Goal: Task Accomplishment & Management: Manage account settings

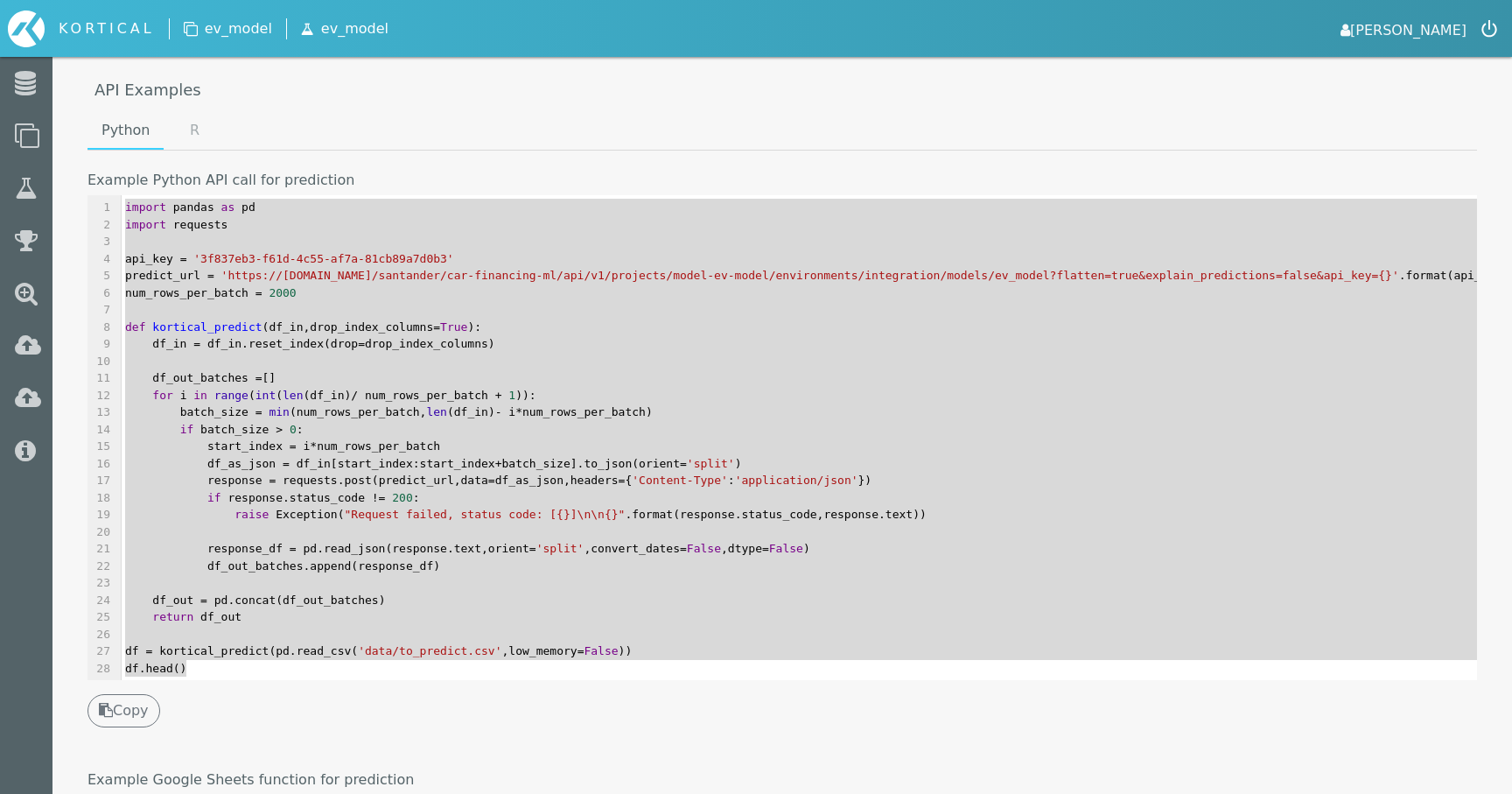
scroll to position [720, 0]
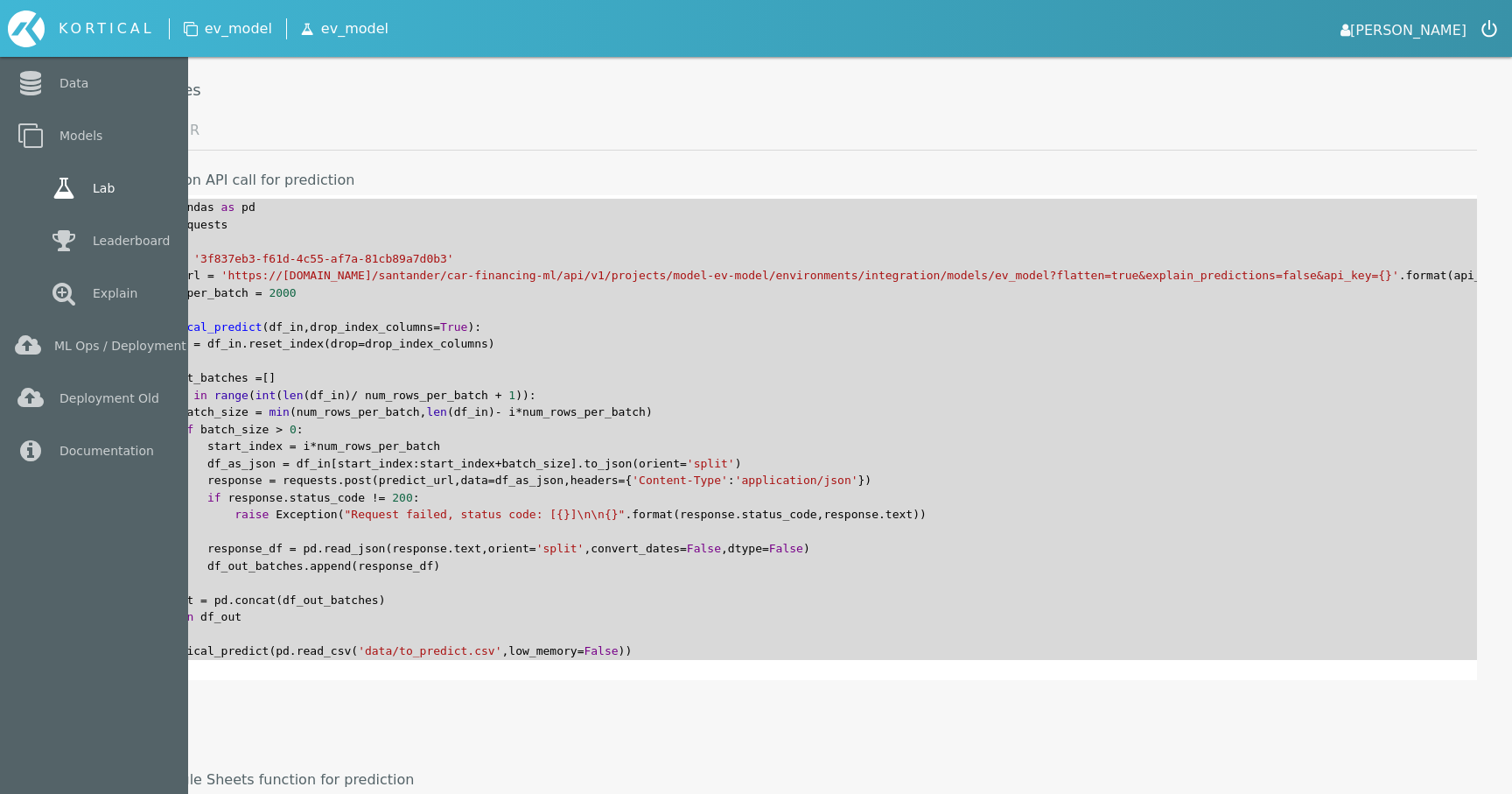
click at [48, 179] on link "Lab" at bounding box center [94, 188] width 188 height 53
click at [48, 179] on icon at bounding box center [64, 188] width 32 height 25
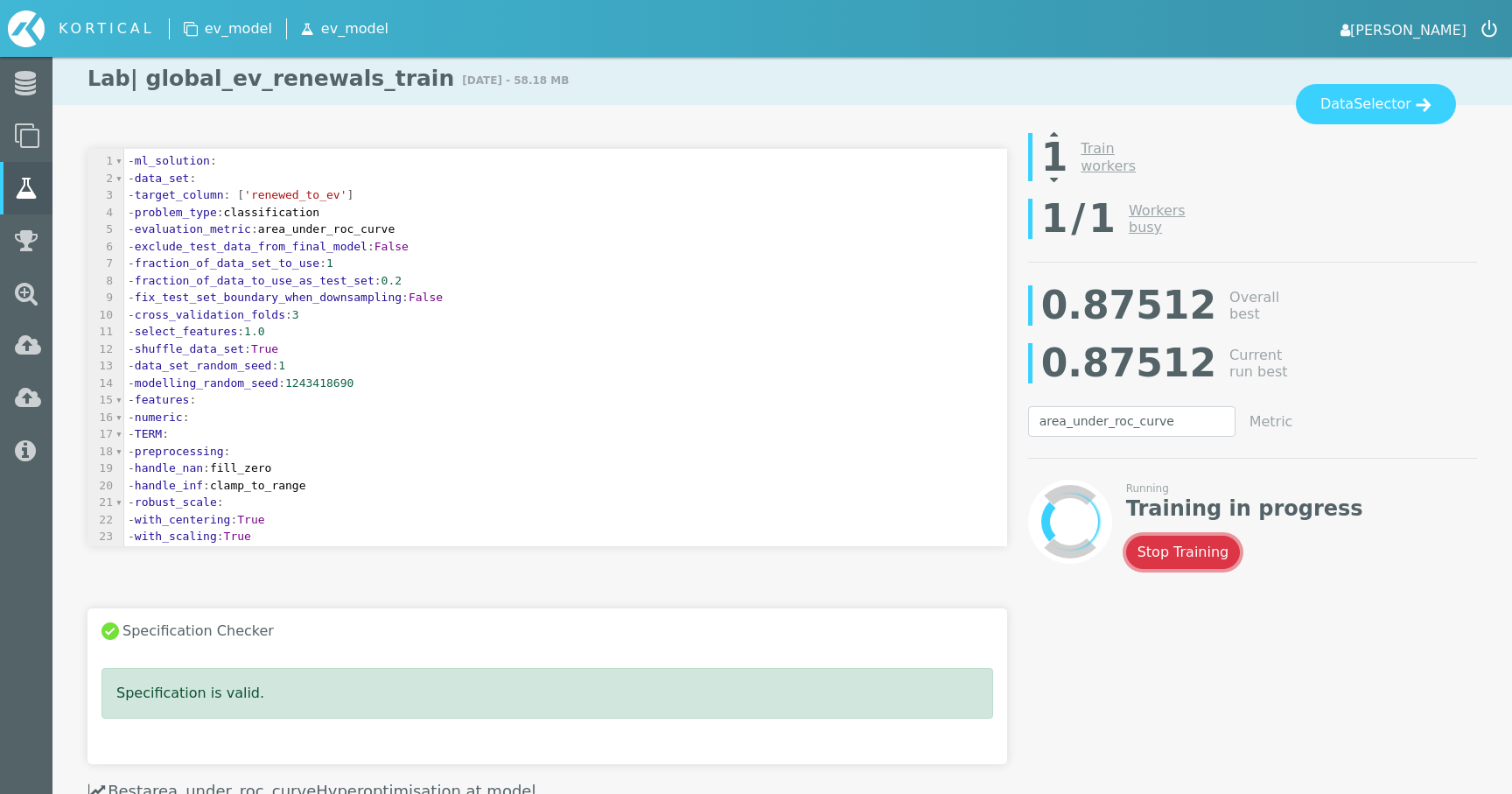
click at [1171, 561] on button "Stop Training" at bounding box center [1183, 552] width 115 height 33
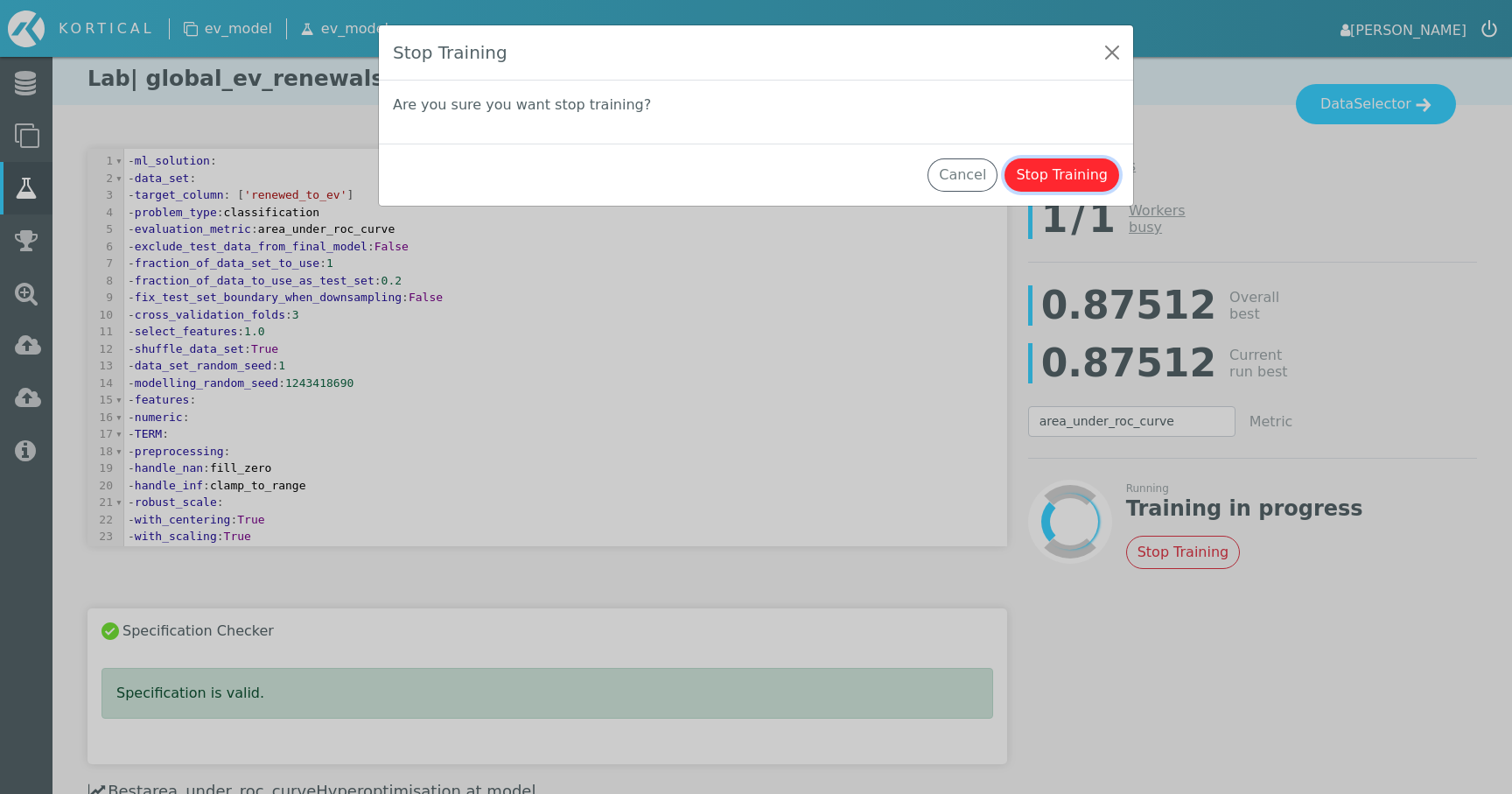
click at [1070, 182] on button "Stop Training" at bounding box center [1061, 175] width 115 height 33
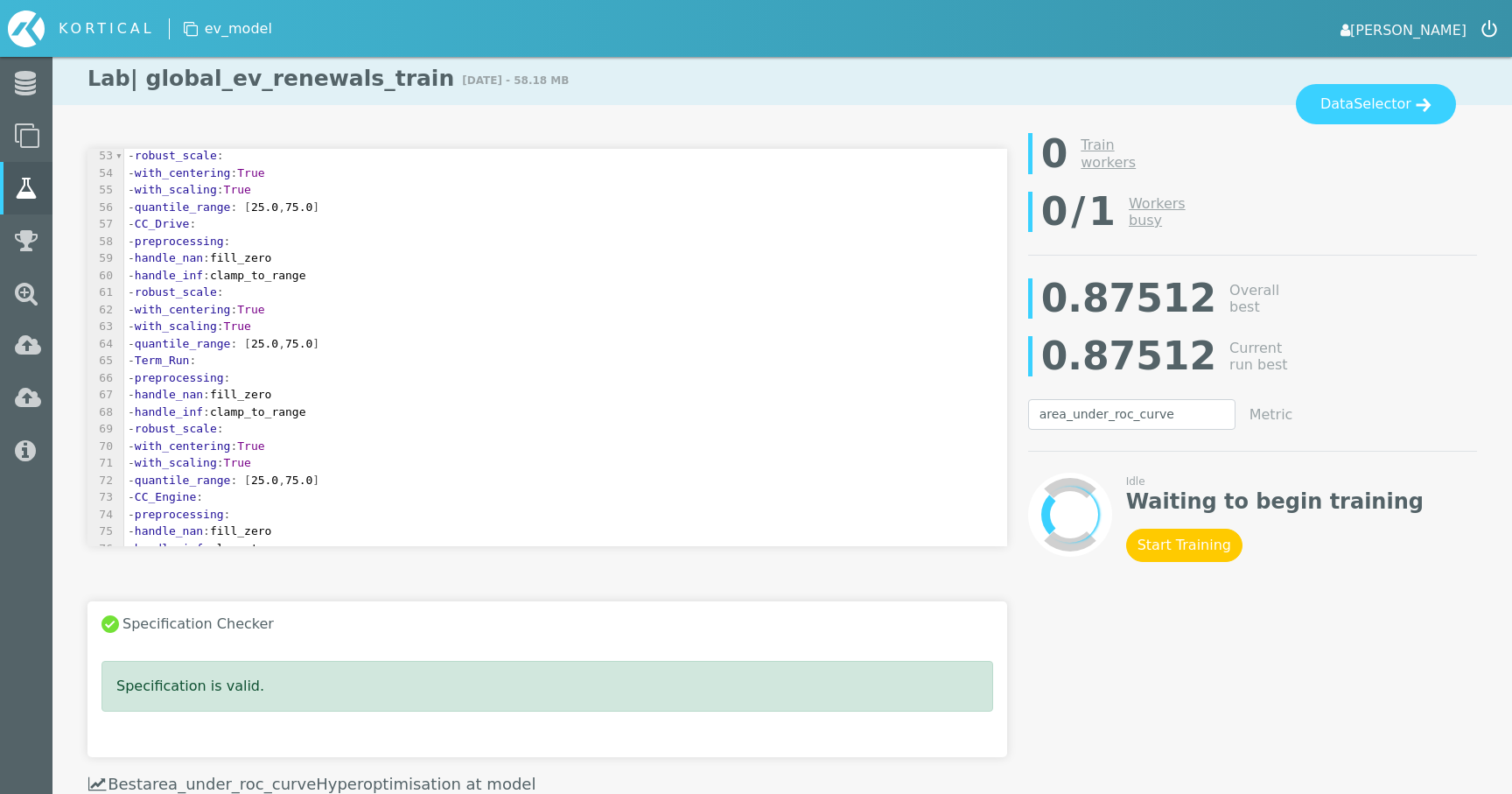
scroll to position [992, 0]
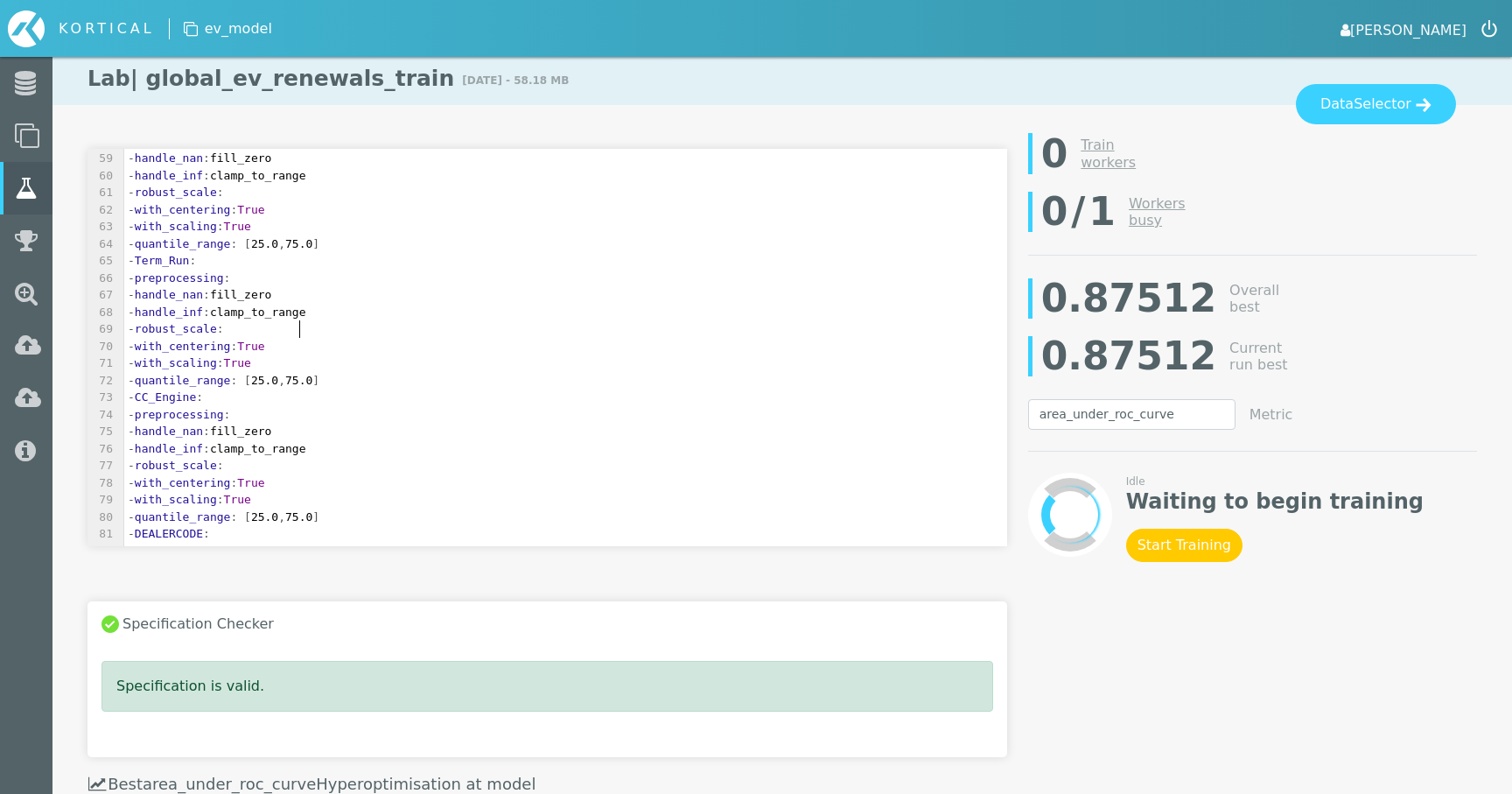
click at [459, 327] on pre "- robust_scale :" at bounding box center [566, 329] width 883 height 18
type input "Mosaic_UK_7_Grp_H"
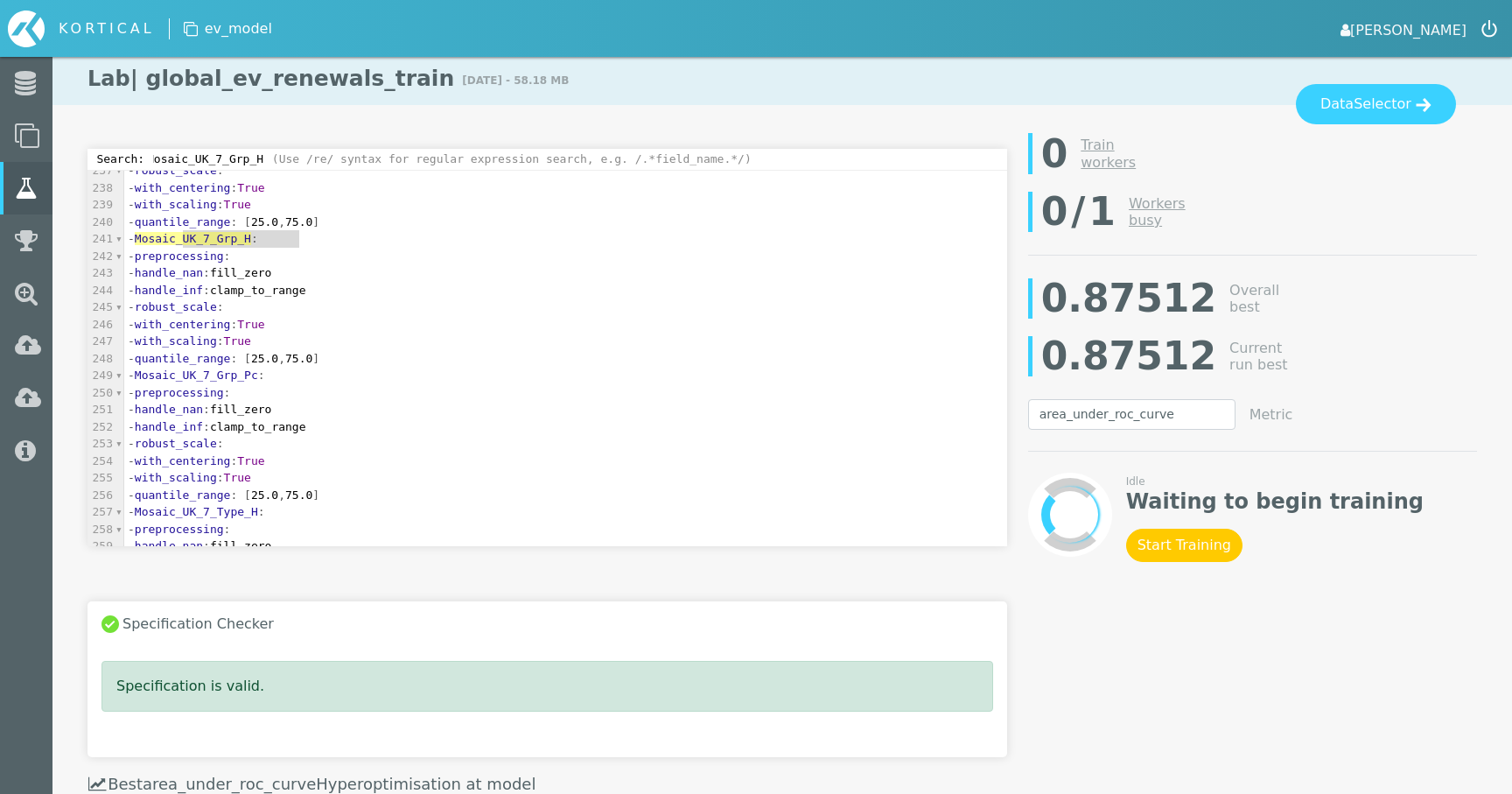
scroll to position [0, 0]
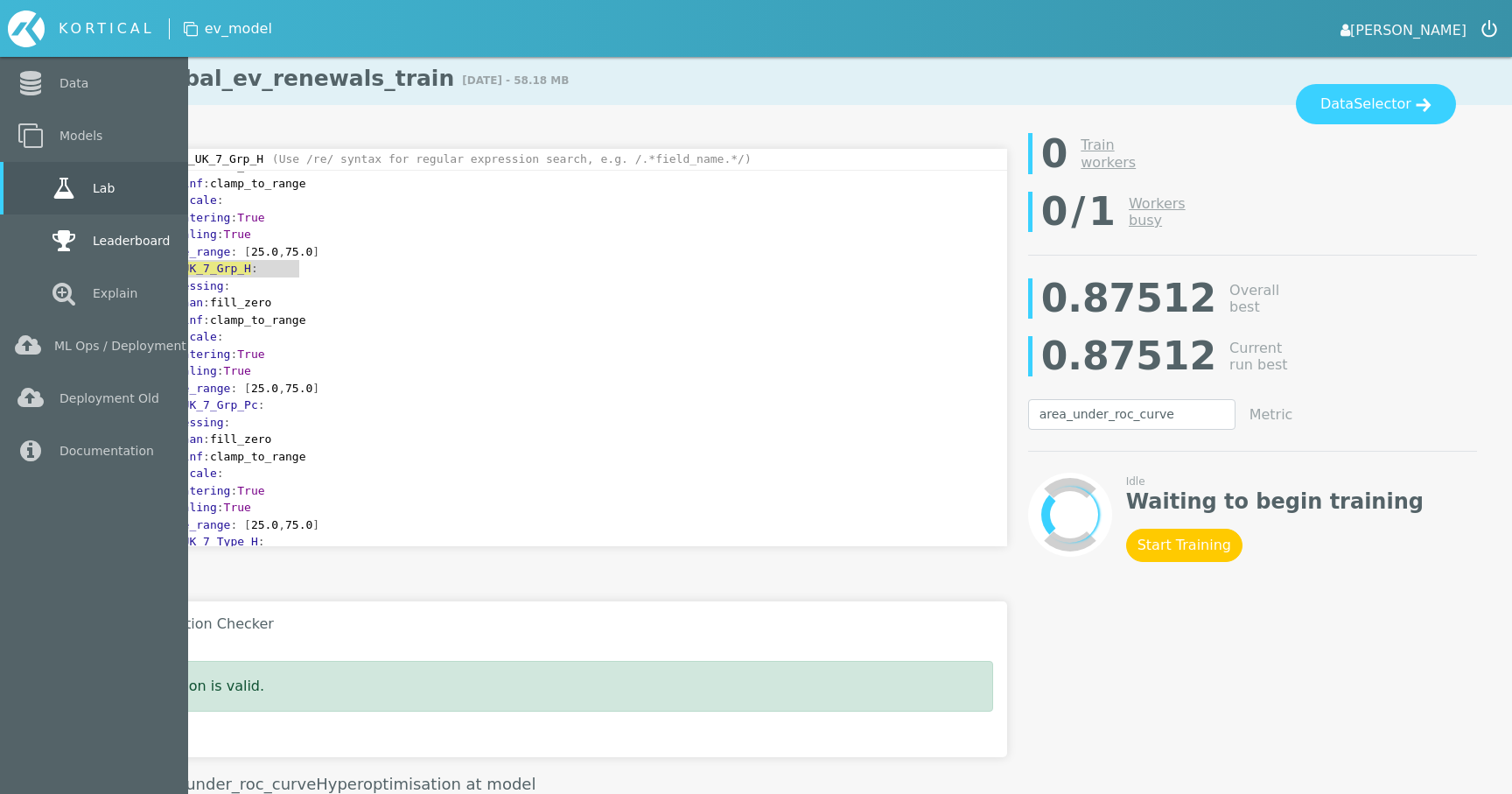
click at [117, 264] on link "Leaderboard" at bounding box center [94, 241] width 188 height 53
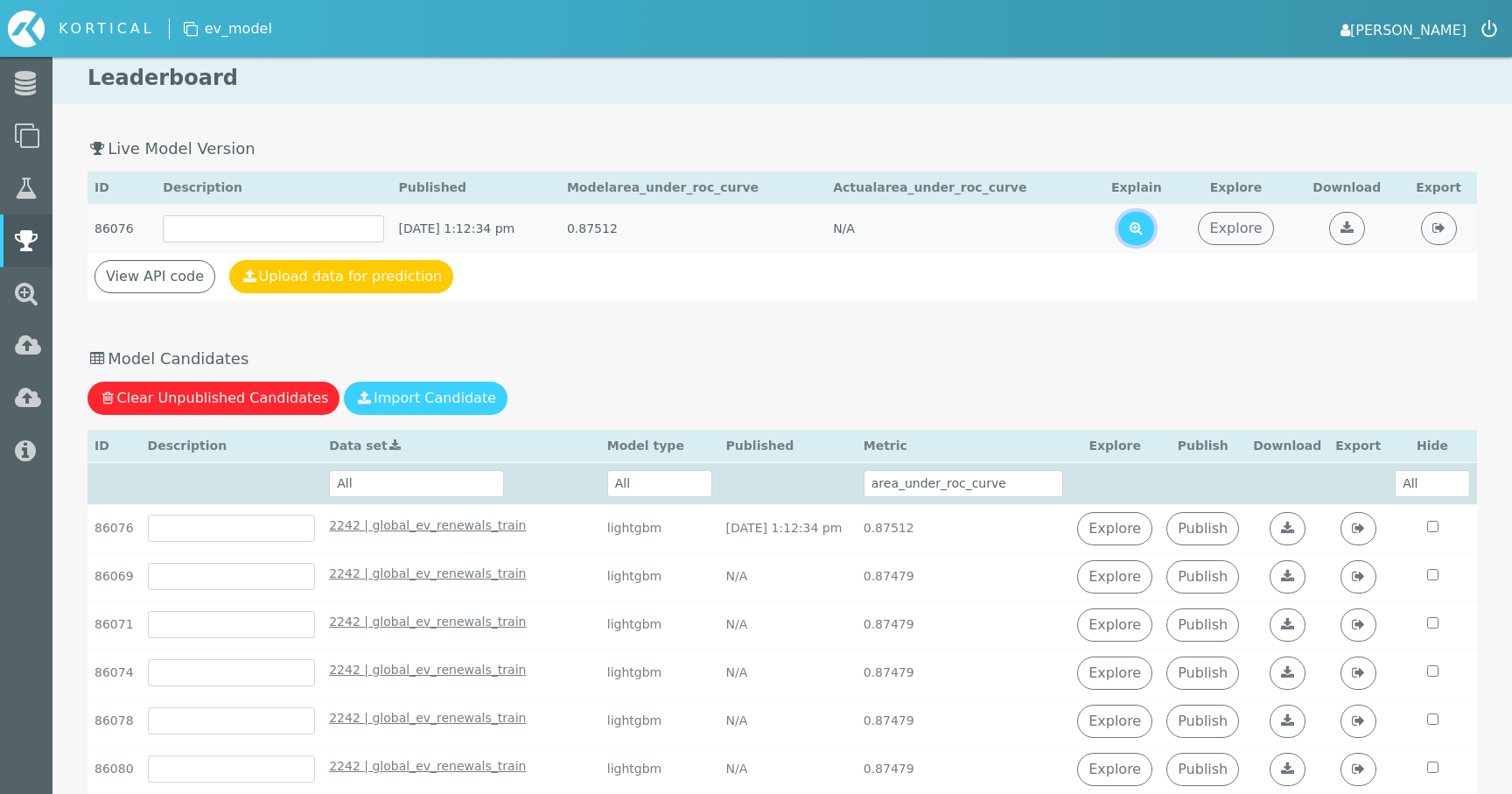
click at [1143, 229] on icon at bounding box center [1136, 228] width 13 height 14
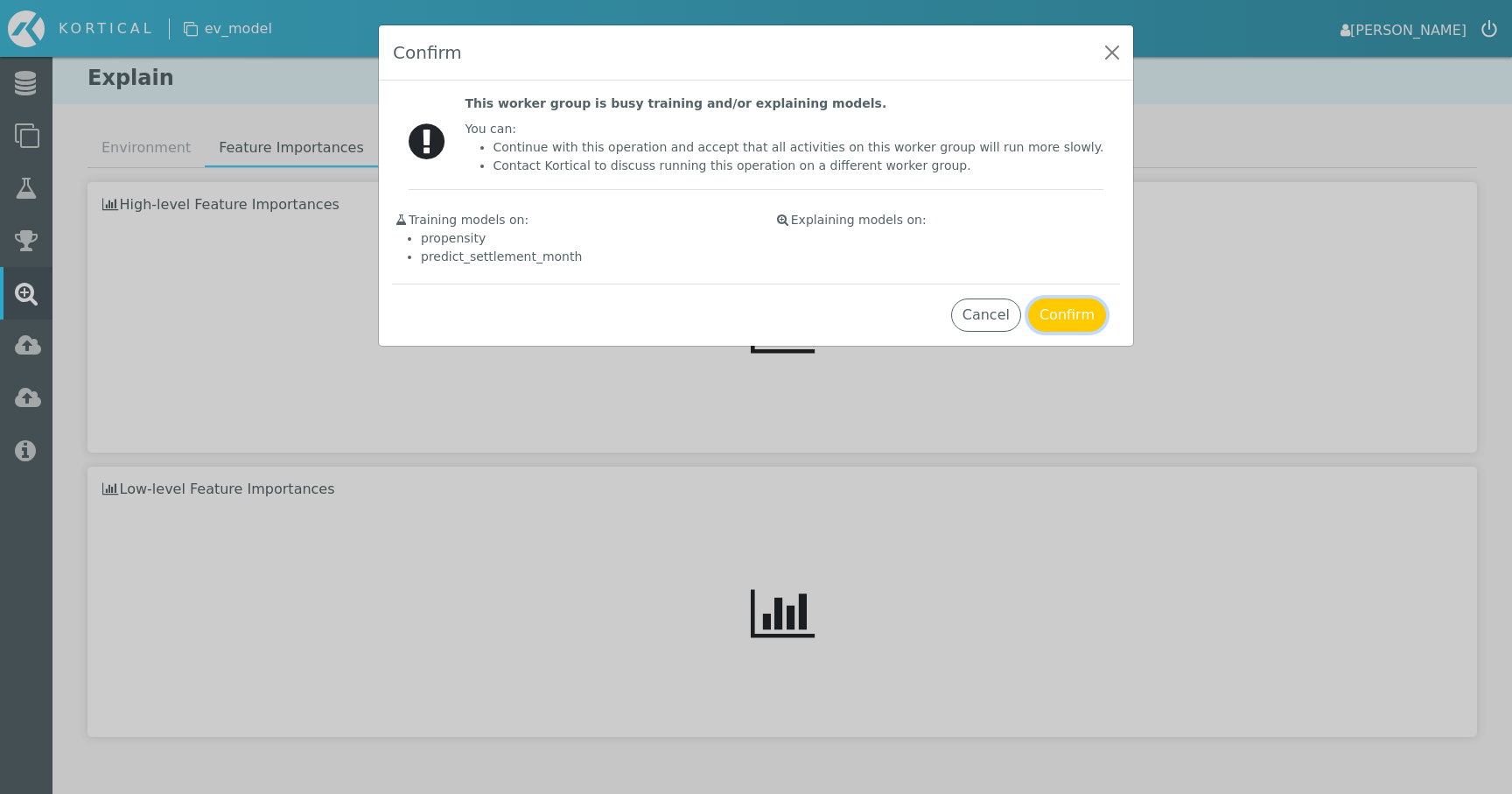
click at [1063, 323] on button "Confirm" at bounding box center [1066, 315] width 78 height 33
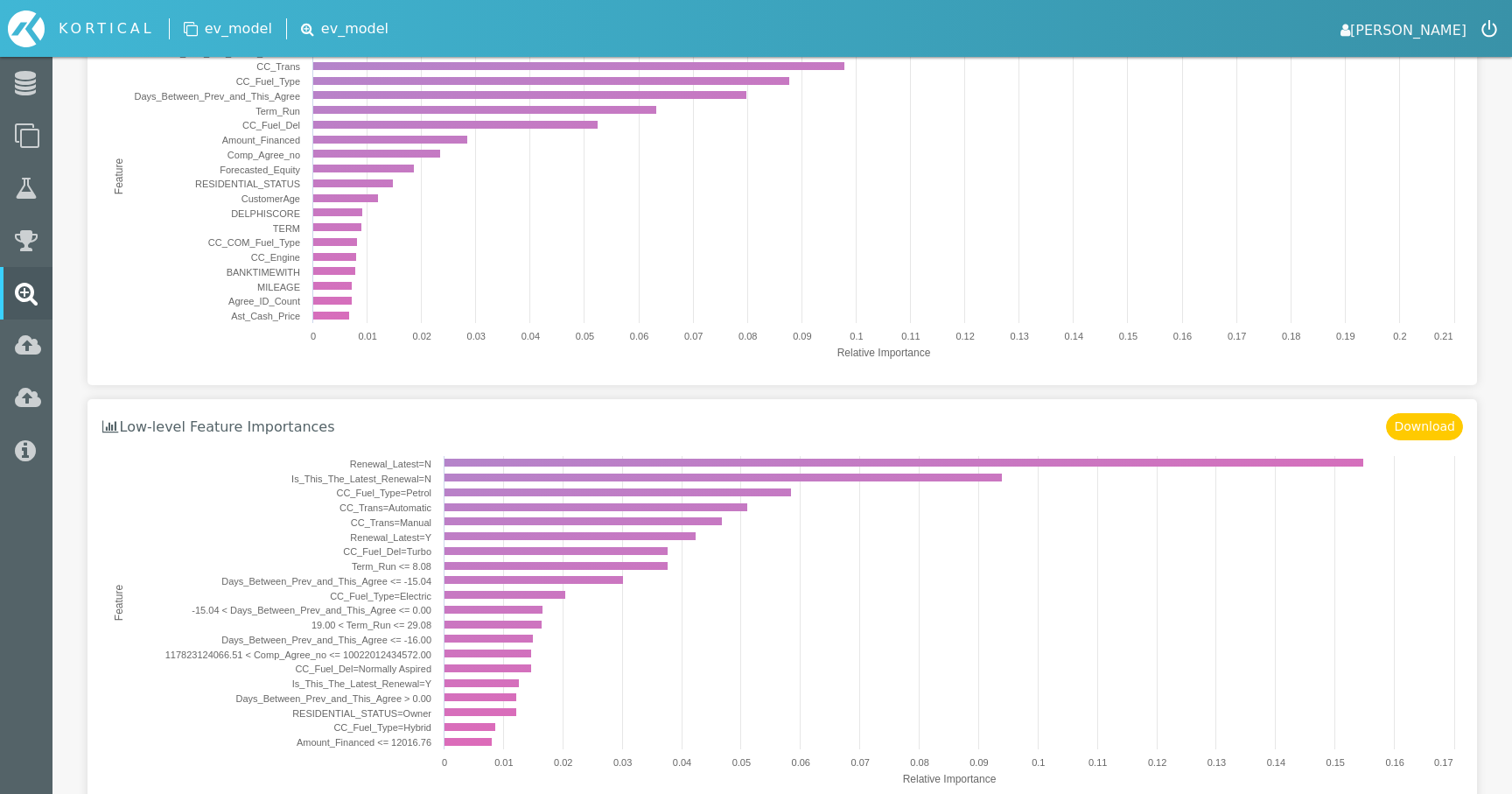
scroll to position [376, 0]
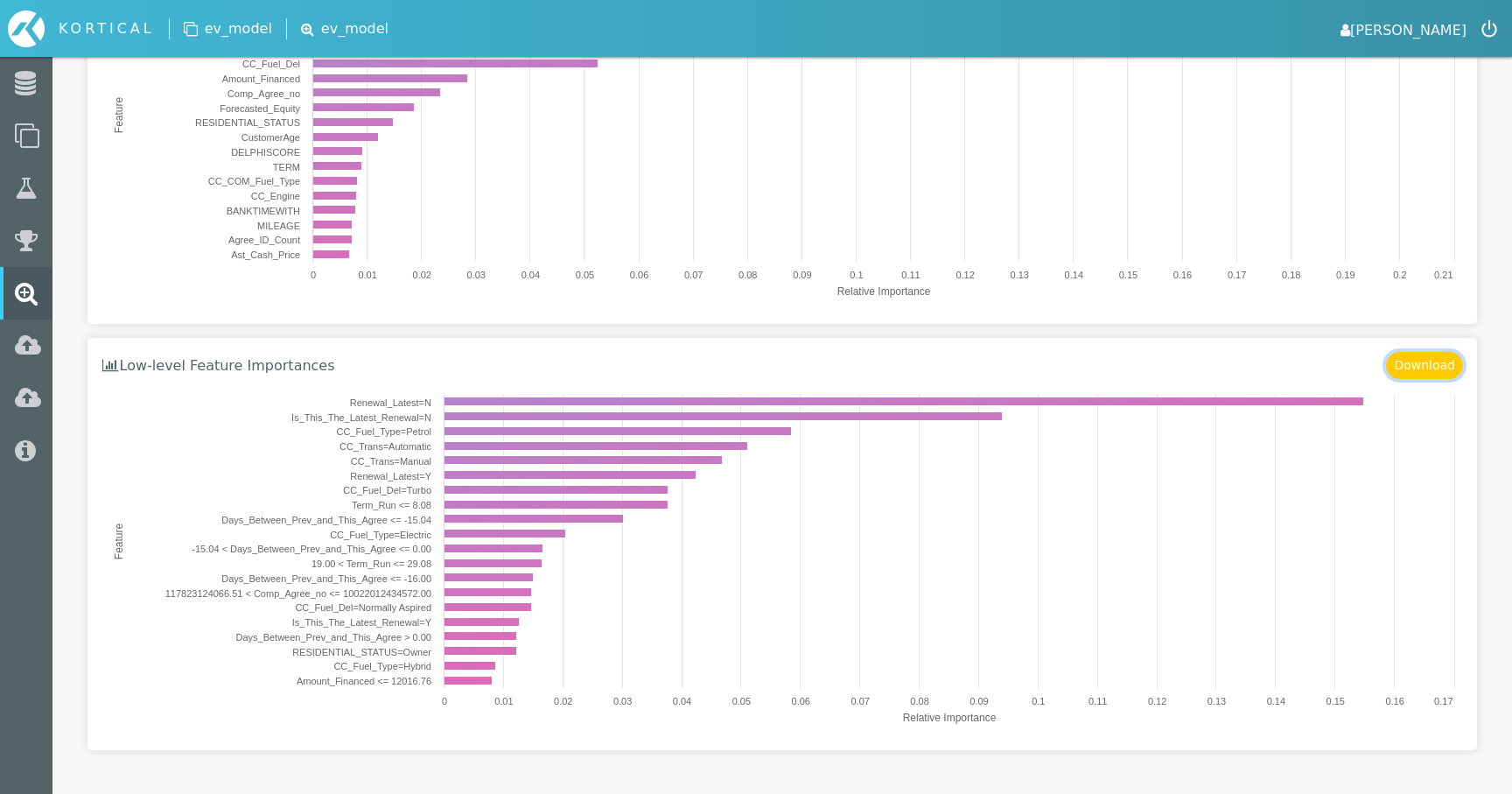
click at [1425, 364] on button "Download" at bounding box center [1424, 365] width 77 height 27
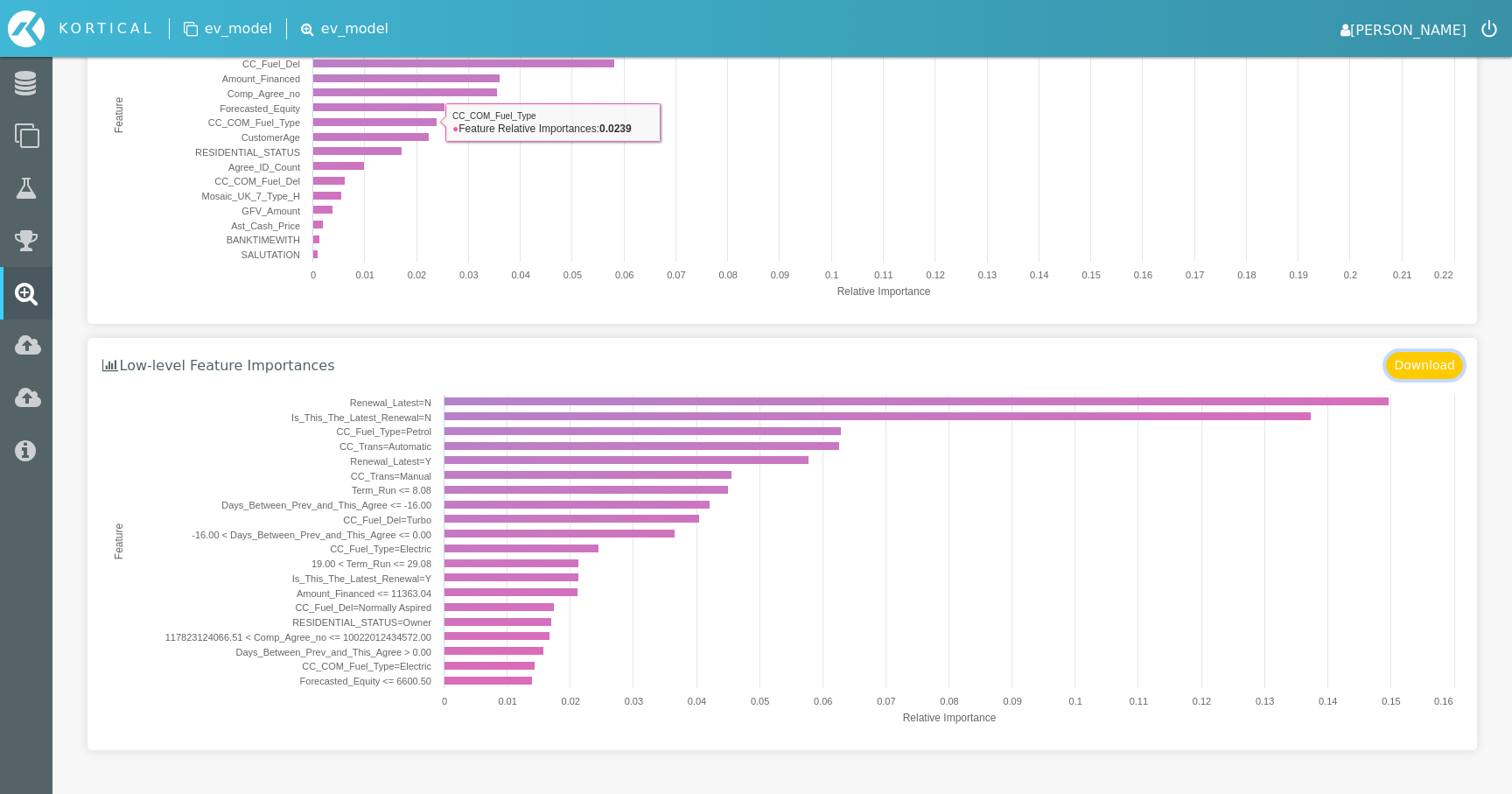
scroll to position [0, 0]
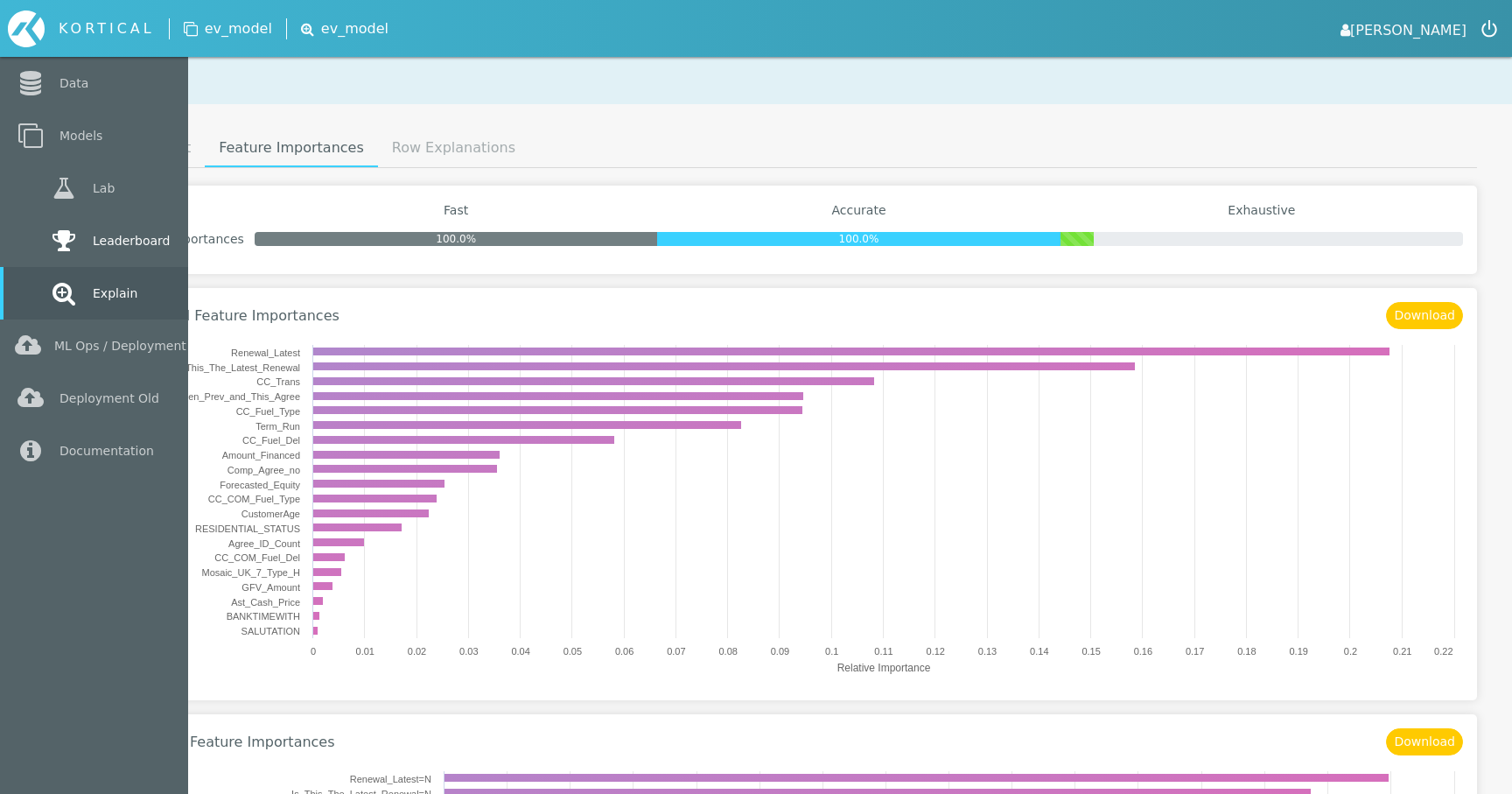
click at [68, 242] on icon at bounding box center [64, 241] width 32 height 25
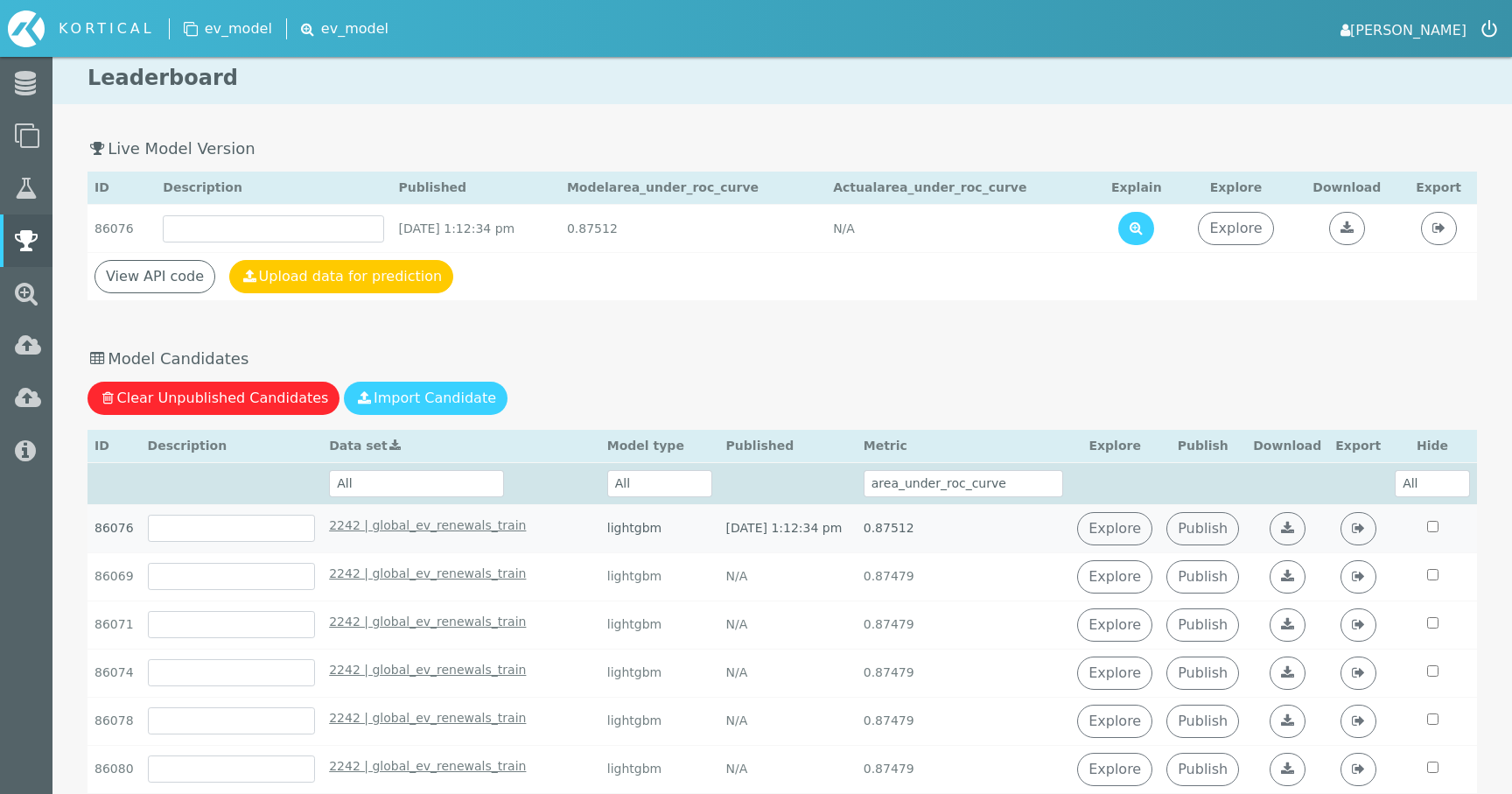
click at [116, 528] on td "86076" at bounding box center [114, 528] width 53 height 48
copy td "86076"
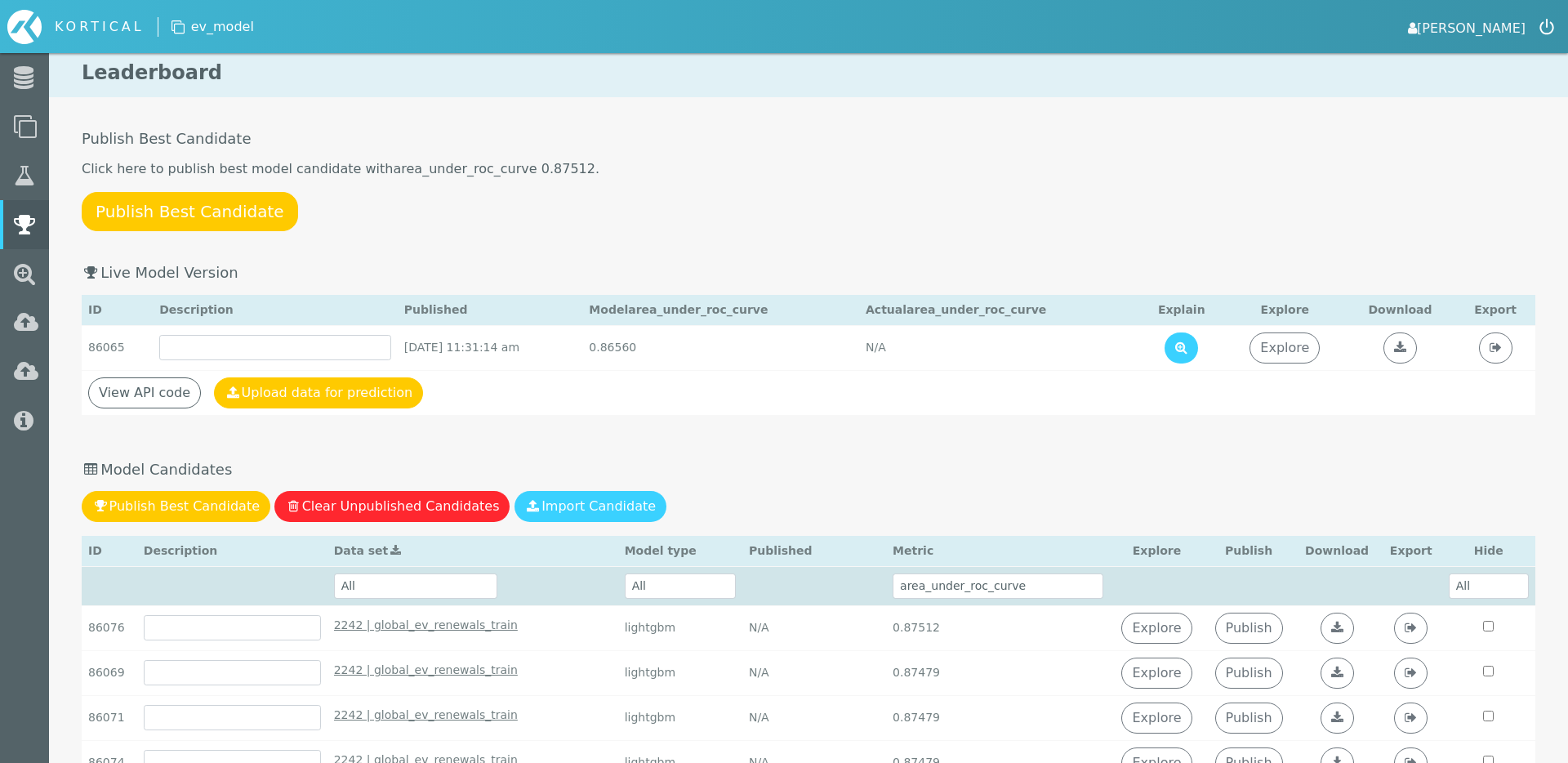
select select "area_under_roc_curve"
click at [114, 342] on td "86065" at bounding box center [117, 347] width 71 height 45
copy td "86065"
click at [105, 345] on td "86065" at bounding box center [117, 347] width 71 height 45
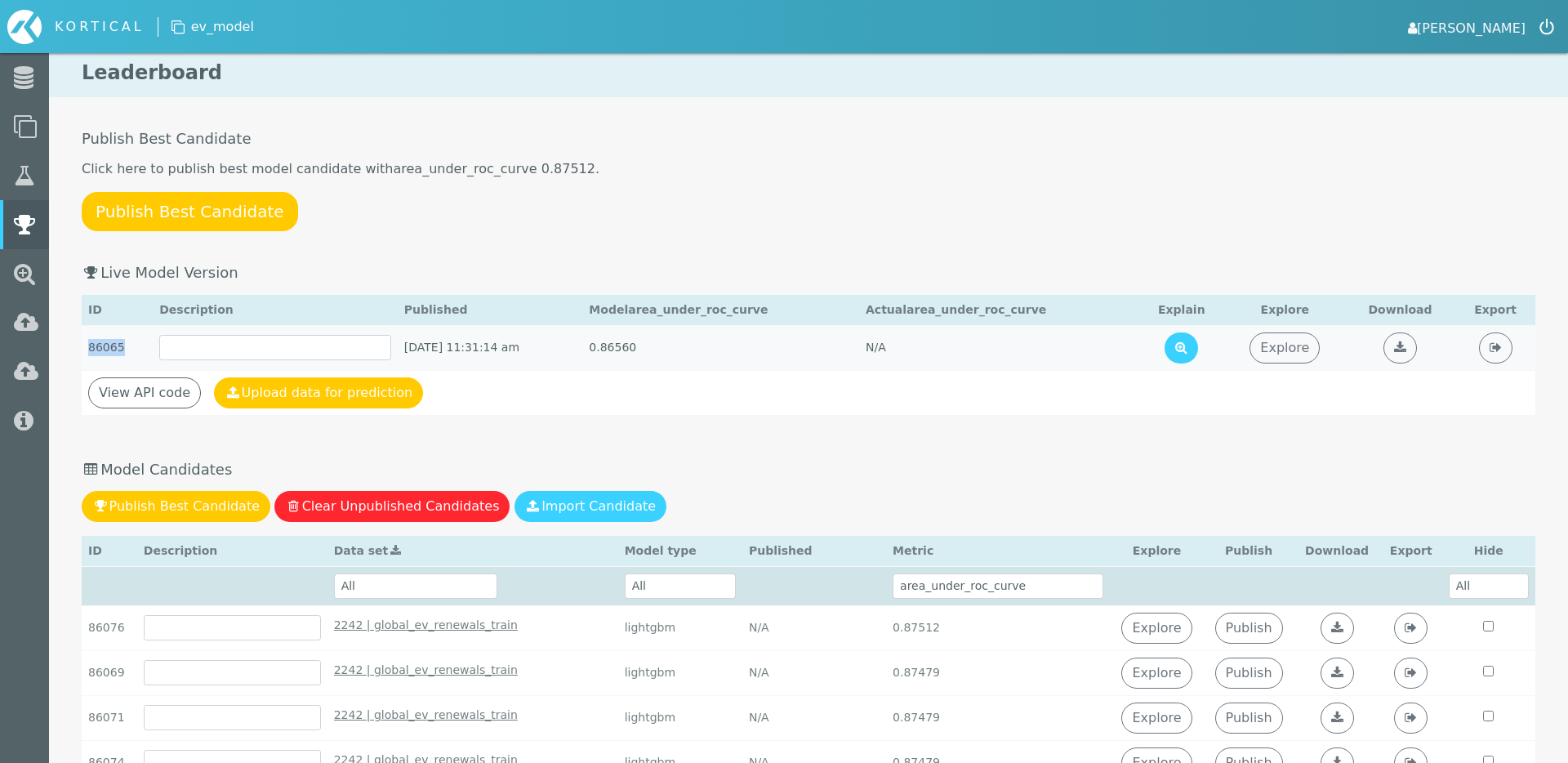
click at [105, 345] on td "86065" at bounding box center [117, 347] width 71 height 45
copy td "86065"
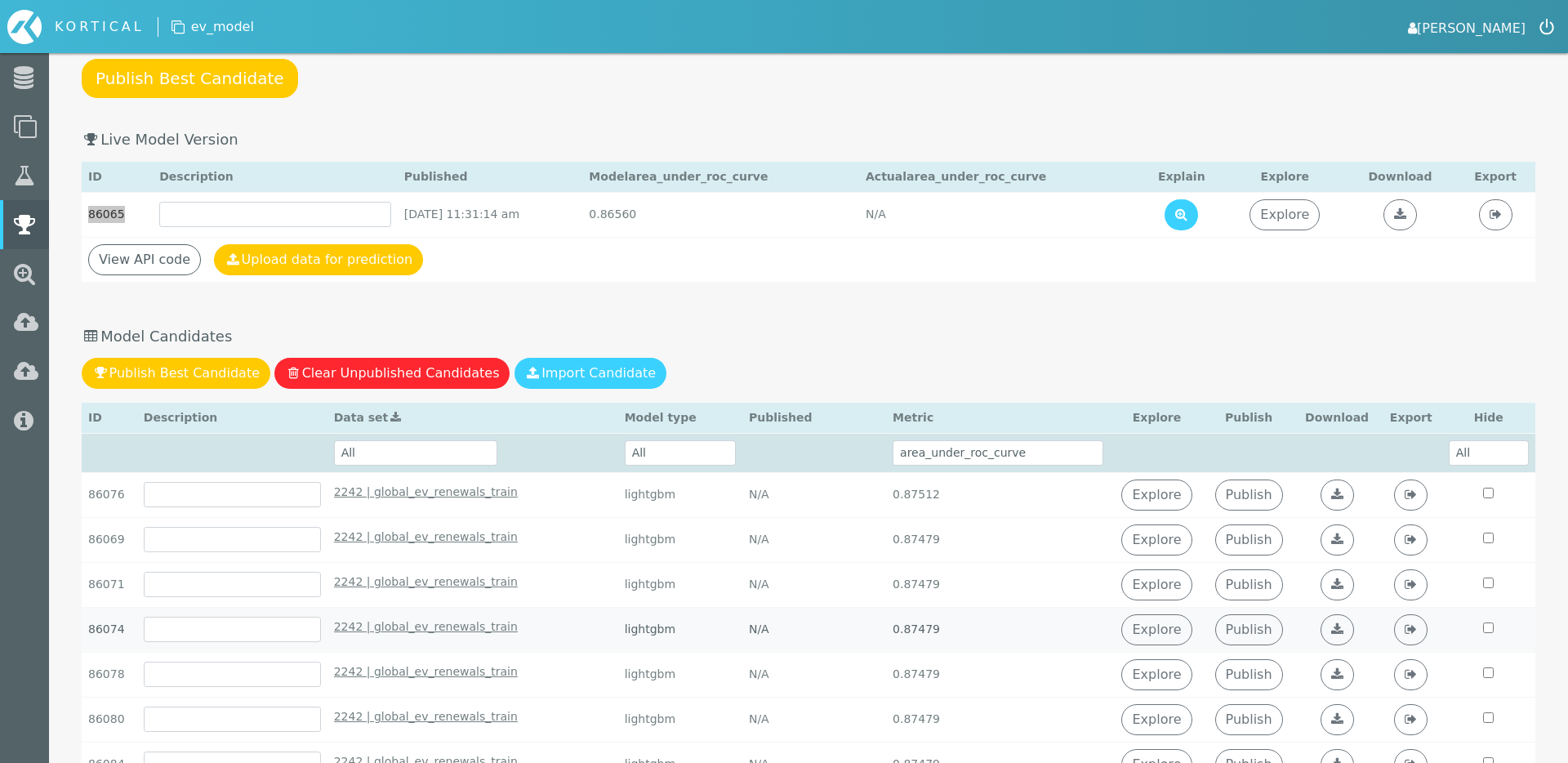
scroll to position [282, 0]
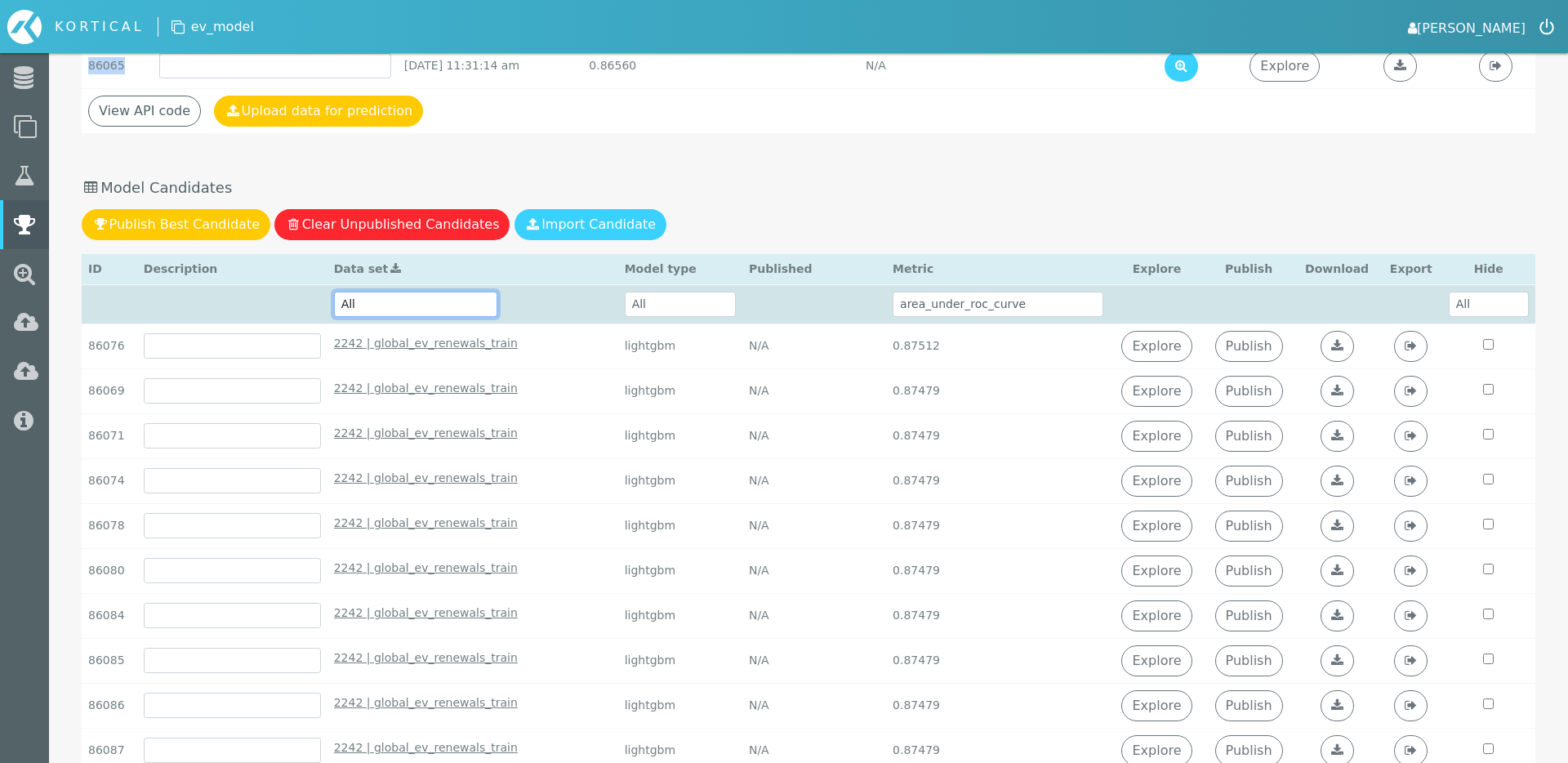
click at [427, 311] on select "All 2242 | global_ev_renewals_train - October 14th 2025, 10:50:25 am 2240 | glo…" at bounding box center [416, 304] width 163 height 25
select select "2242 | global_ev_renewals_train - [DATE] 10:50:25 am"
click at [334, 292] on select "All 2242 | global_ev_renewals_train - October 14th 2025, 10:50:25 am 2240 | glo…" at bounding box center [416, 304] width 163 height 25
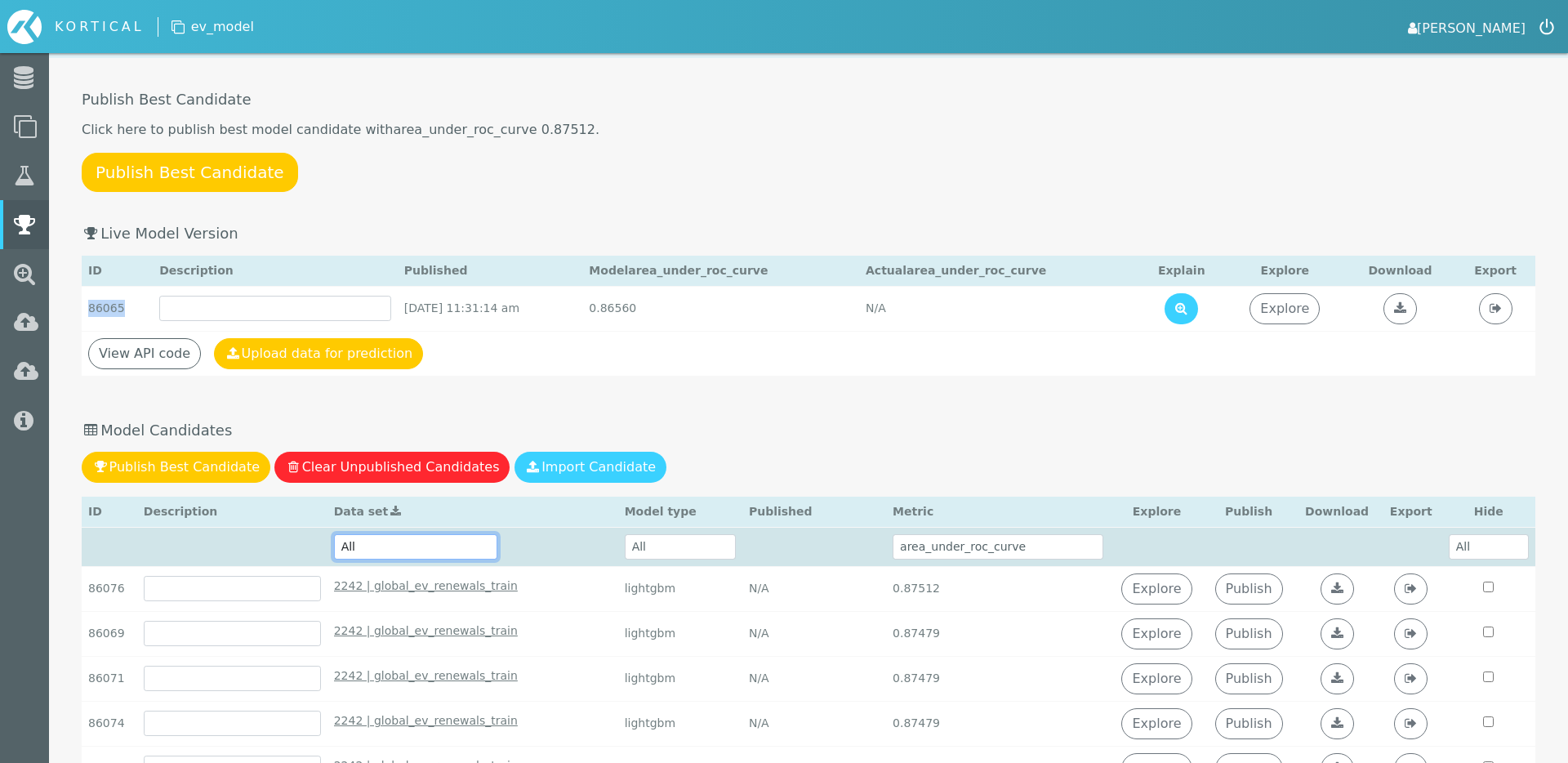
scroll to position [137, 0]
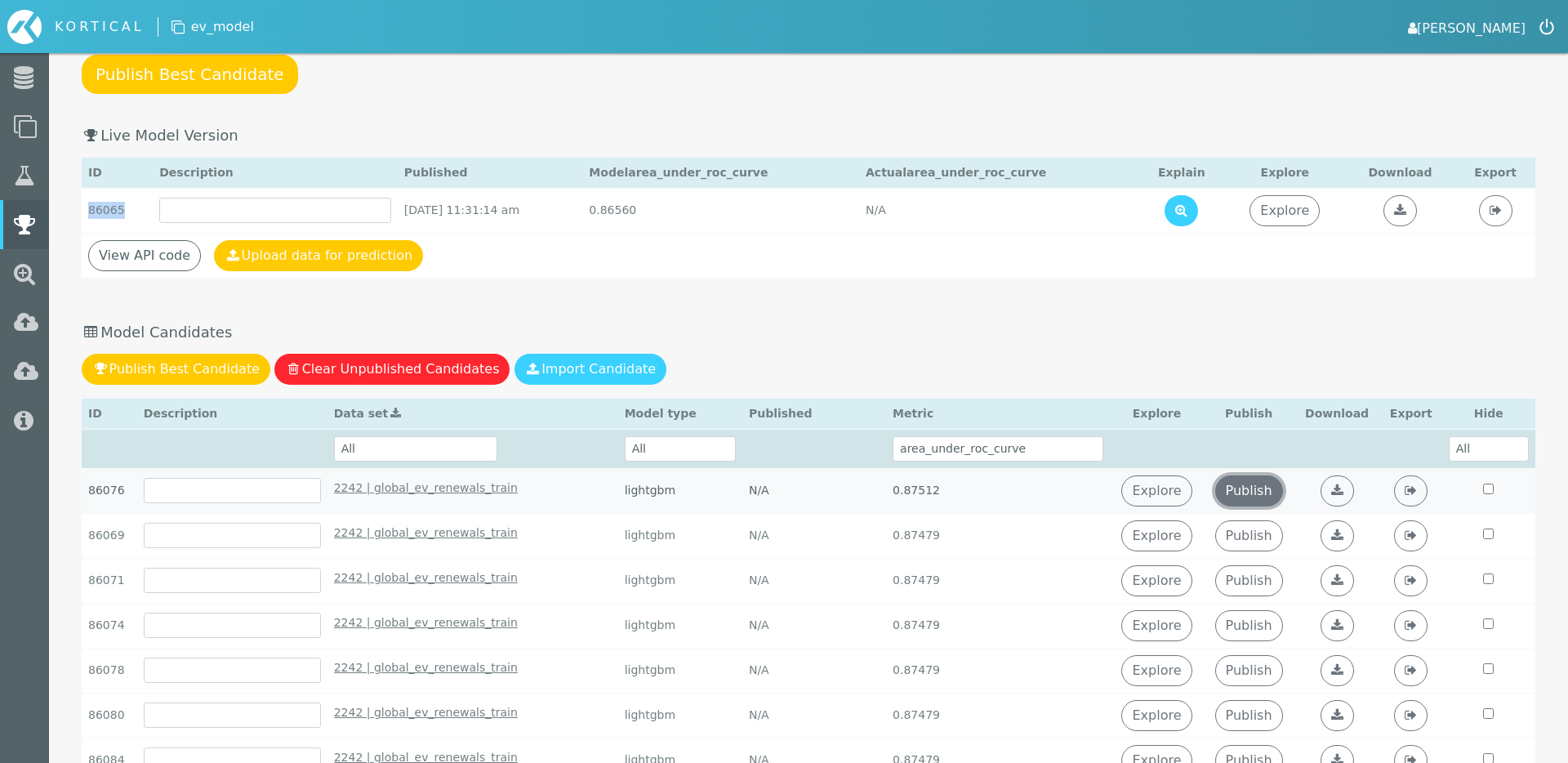
click at [1258, 480] on link "Publish" at bounding box center [1249, 491] width 68 height 31
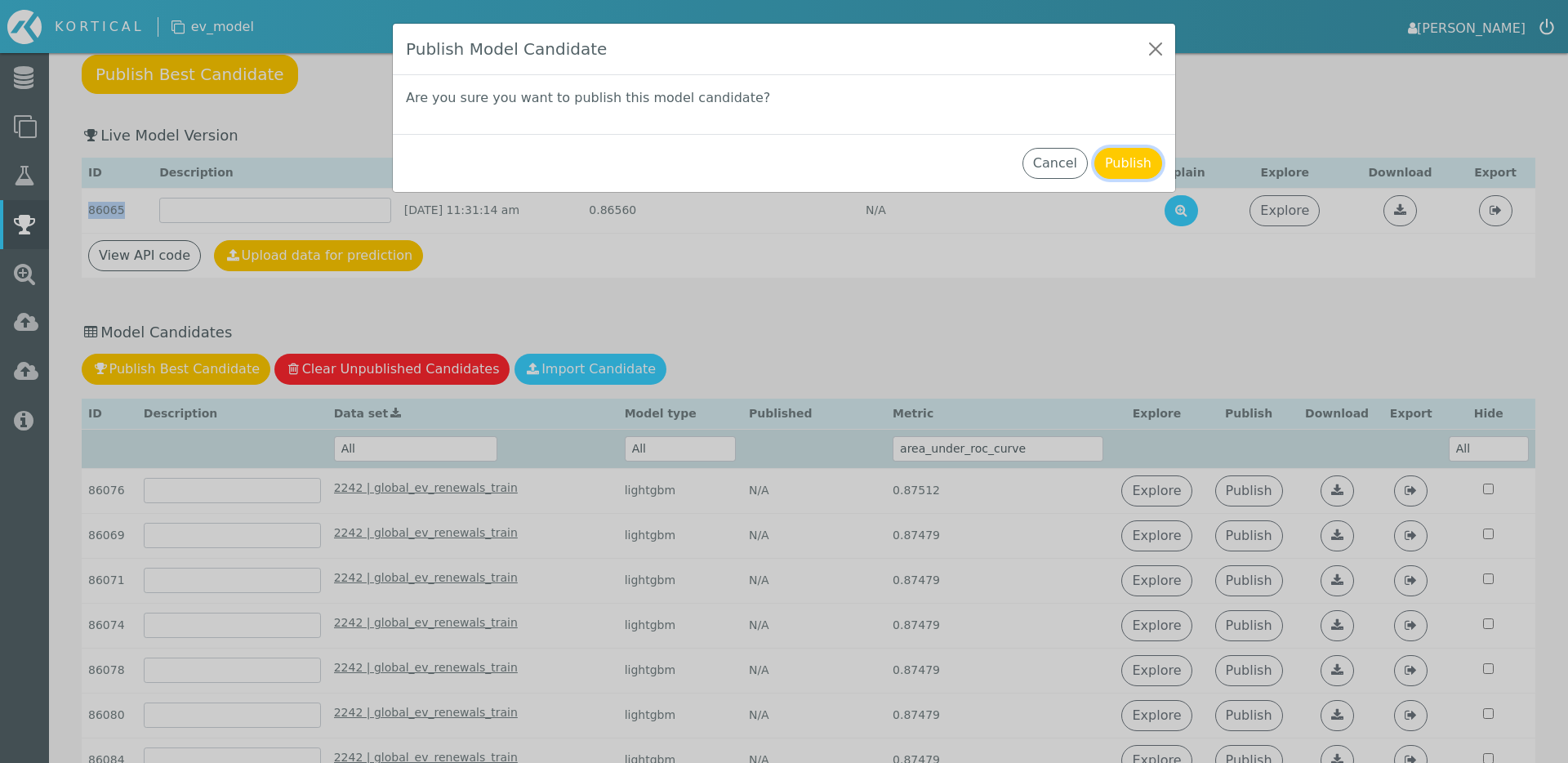
click at [1126, 160] on button "Publish" at bounding box center [1128, 163] width 68 height 31
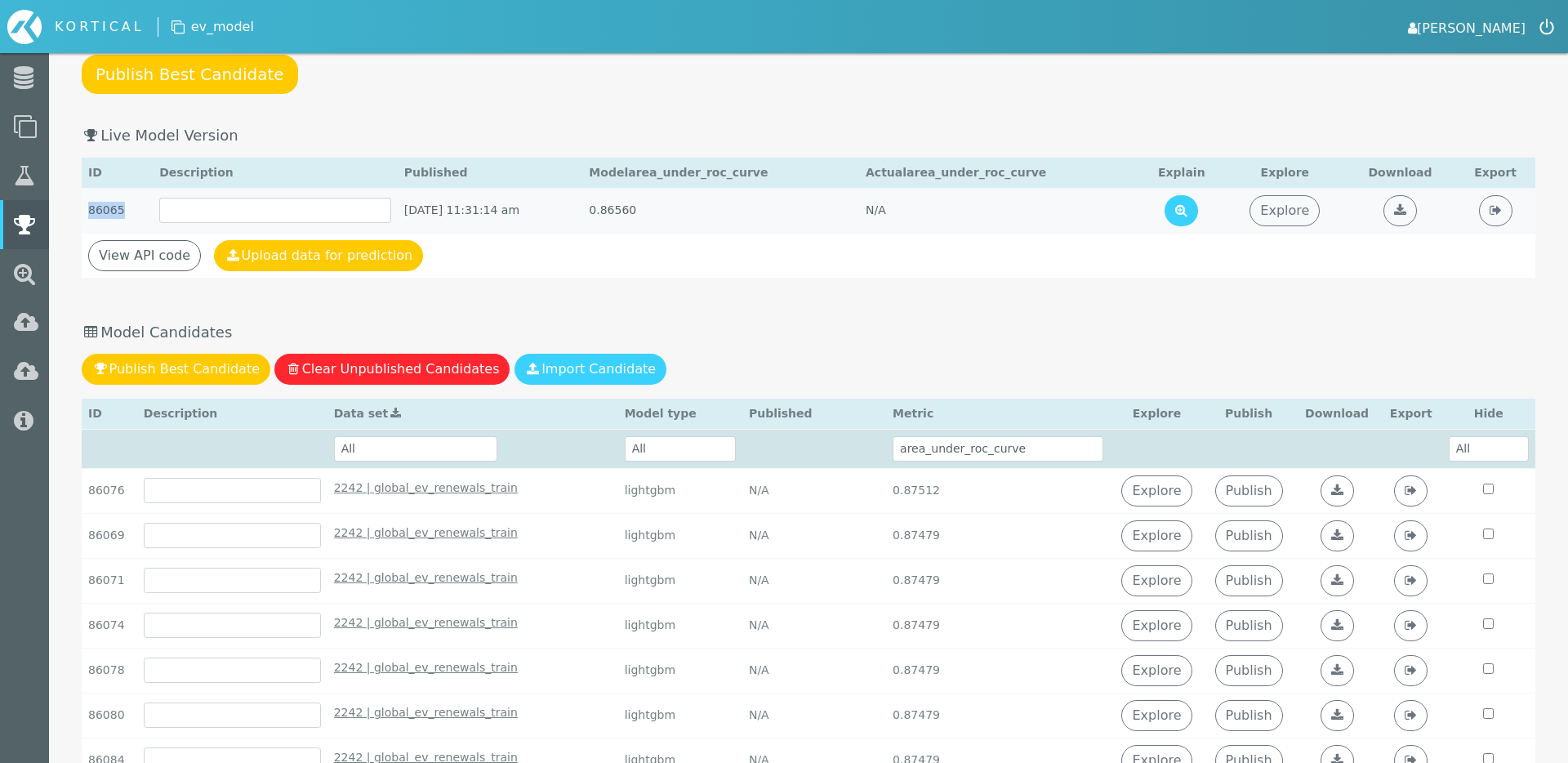
scroll to position [2, 0]
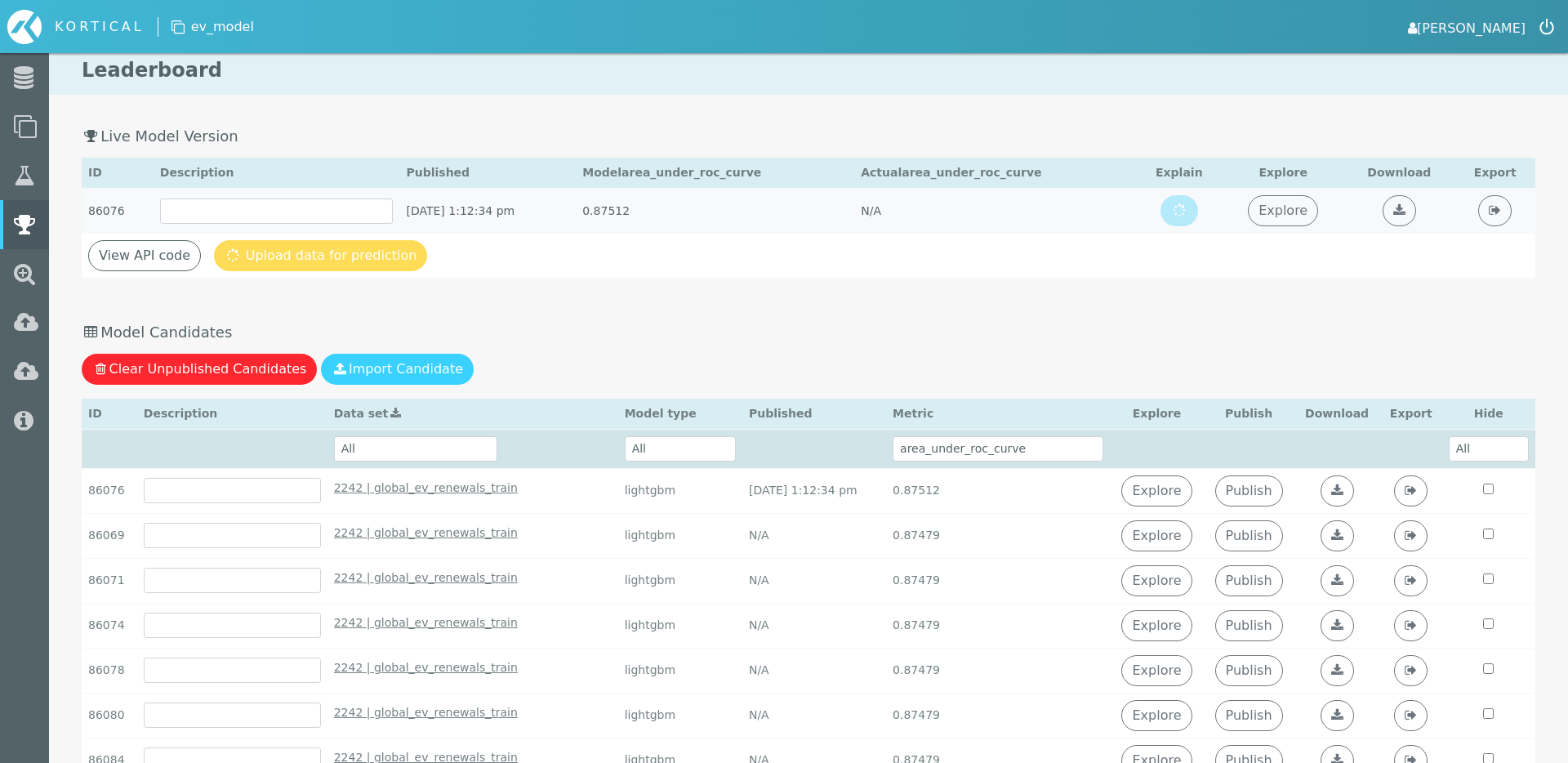
click at [101, 203] on td "86076" at bounding box center [118, 211] width 72 height 45
copy td "86076"
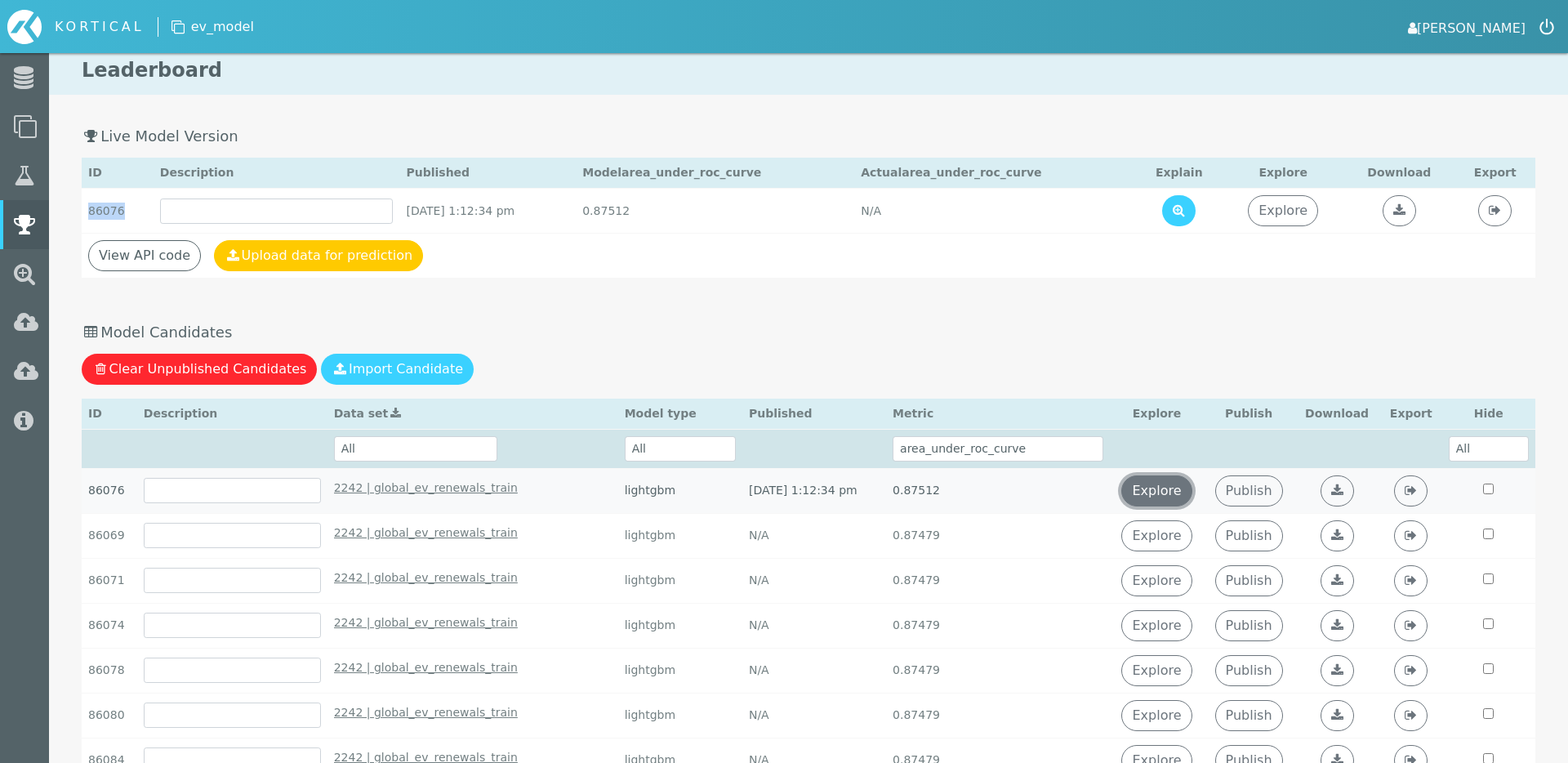
click at [1186, 484] on link "Explore" at bounding box center [1156, 491] width 70 height 31
click at [1178, 485] on link "Explore" at bounding box center [1156, 491] width 70 height 31
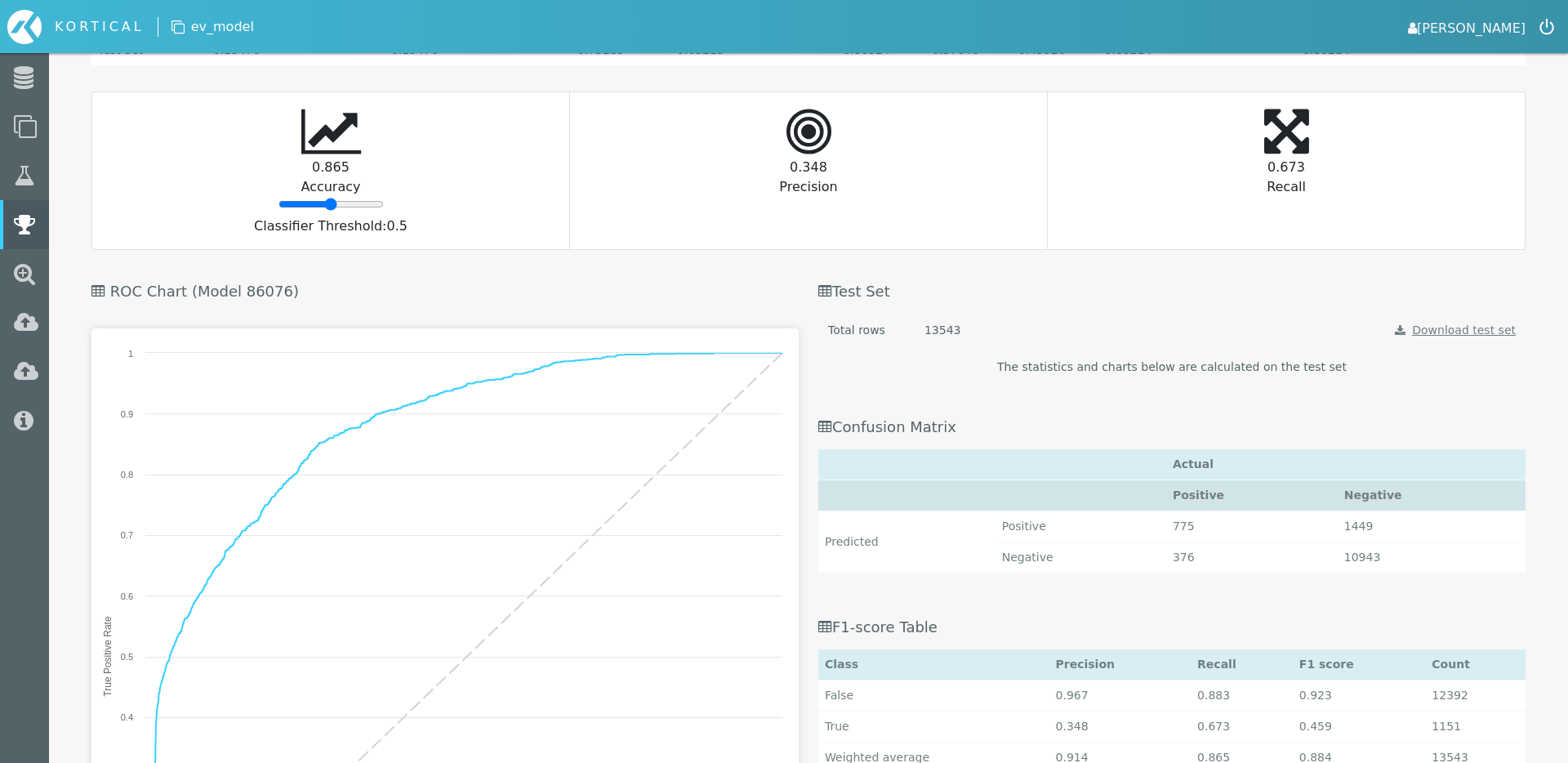
scroll to position [3566, 0]
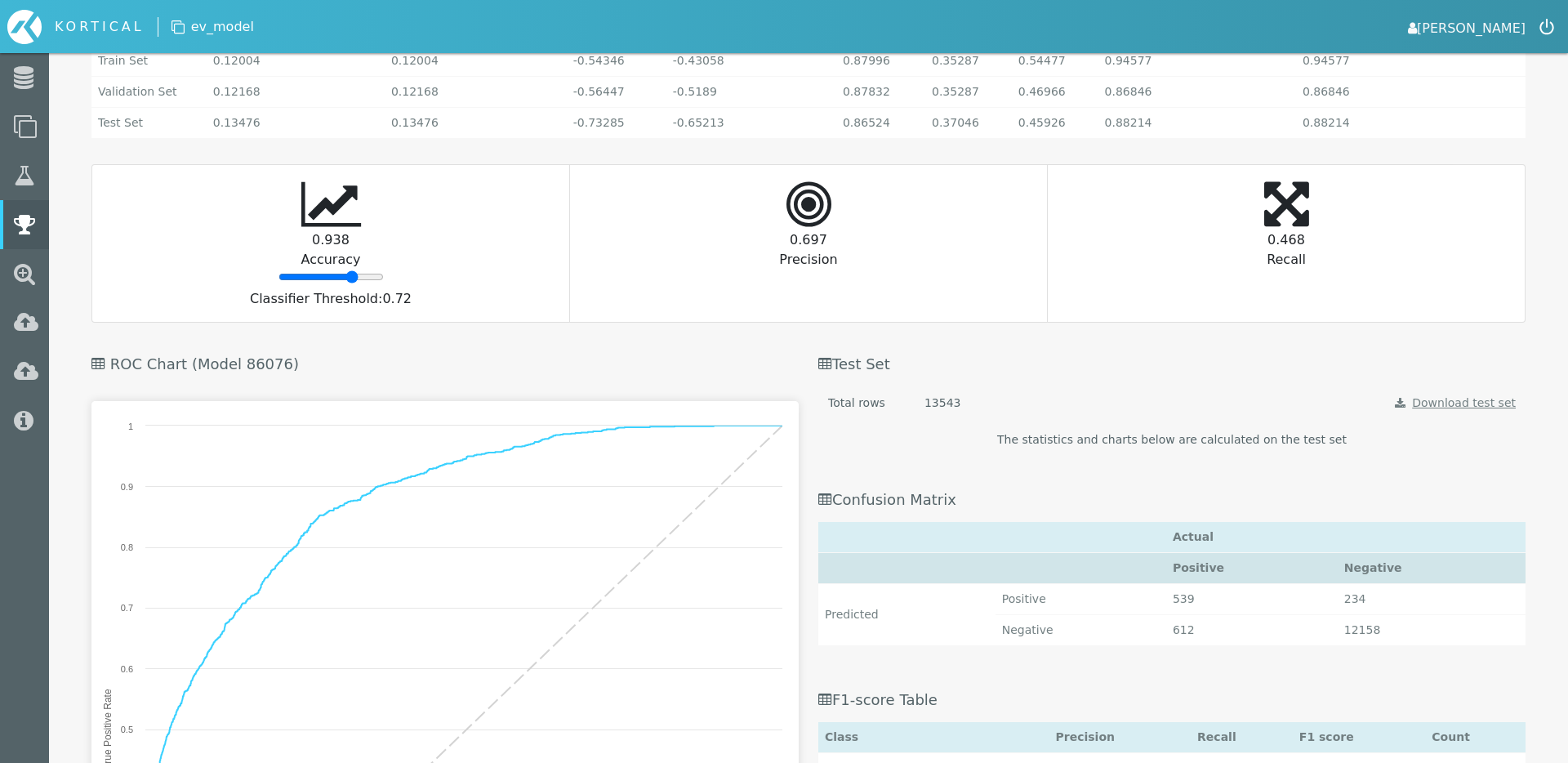
drag, startPoint x: 333, startPoint y: 277, endPoint x: 352, endPoint y: 273, distance: 19.4
type input "73"
click at [351, 273] on input "range" at bounding box center [331, 277] width 105 height 13
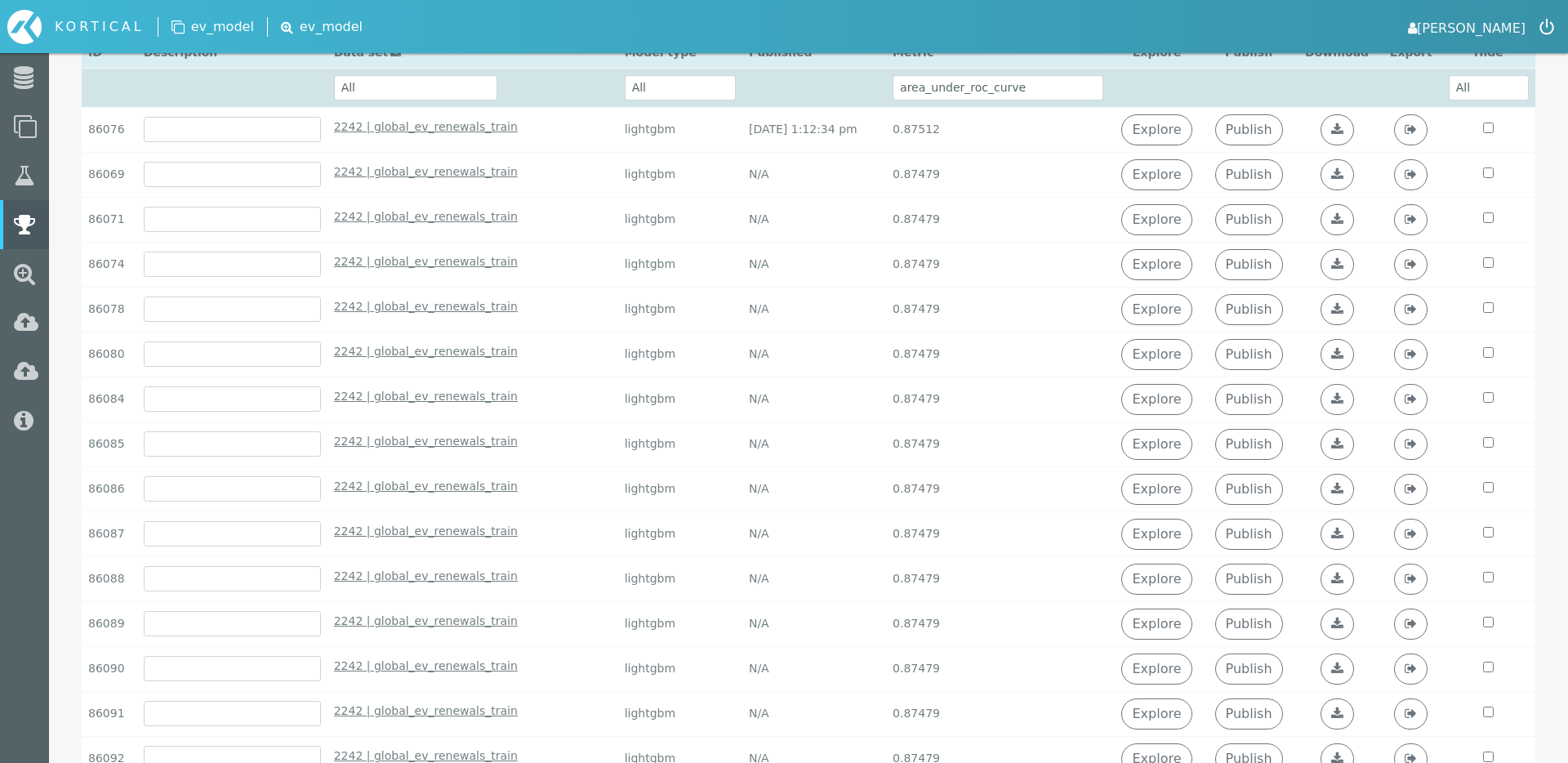
scroll to position [0, 0]
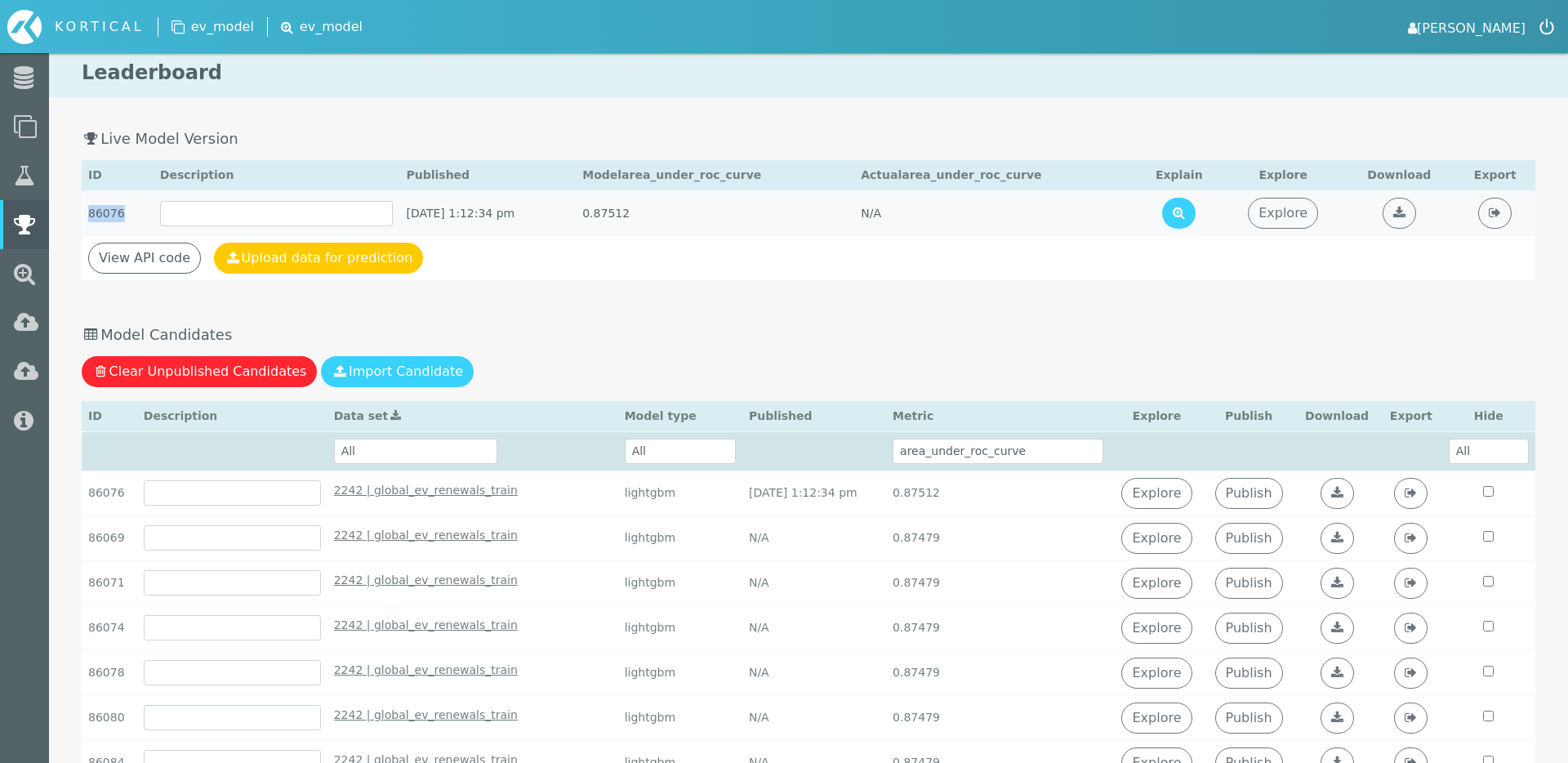
click at [105, 210] on td "86076" at bounding box center [118, 213] width 72 height 45
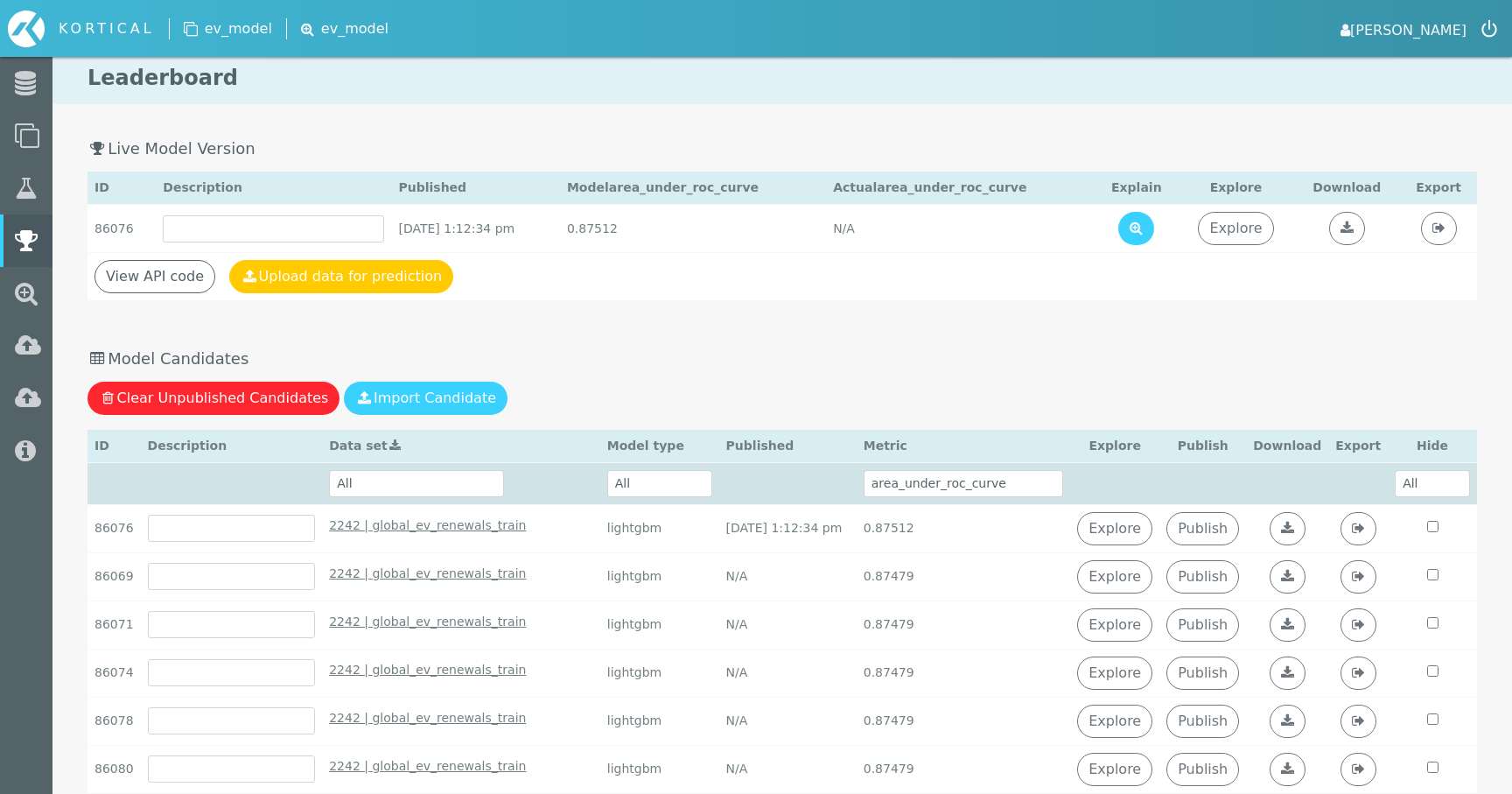
select select "2242 | global_ev_renewals_train - [DATE] 10:50:25 am"
select select "area_under_roc_curve"
